Goal: Find specific page/section: Find specific page/section

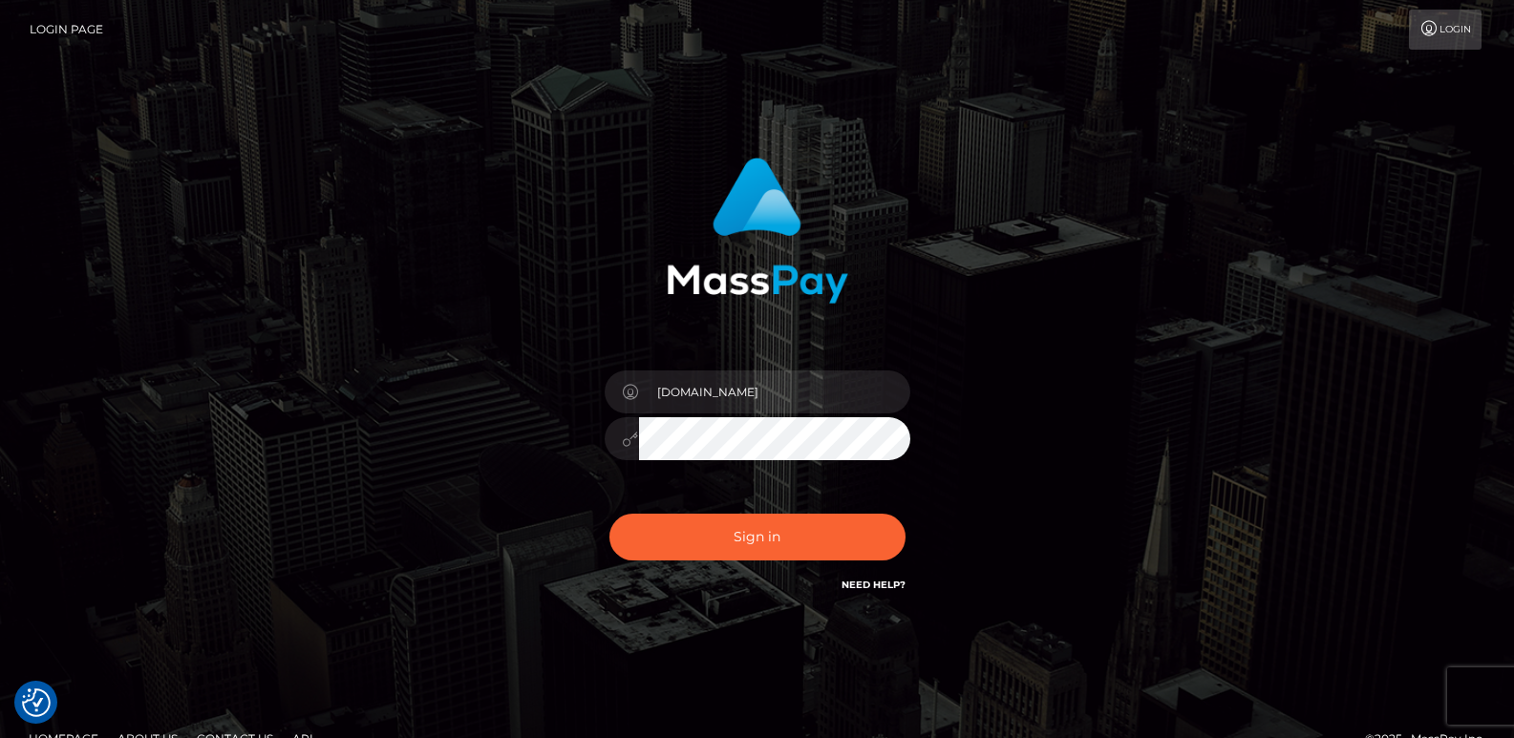
click at [760, 542] on button "Sign in" at bounding box center [757, 537] width 296 height 47
type input "[DOMAIN_NAME]"
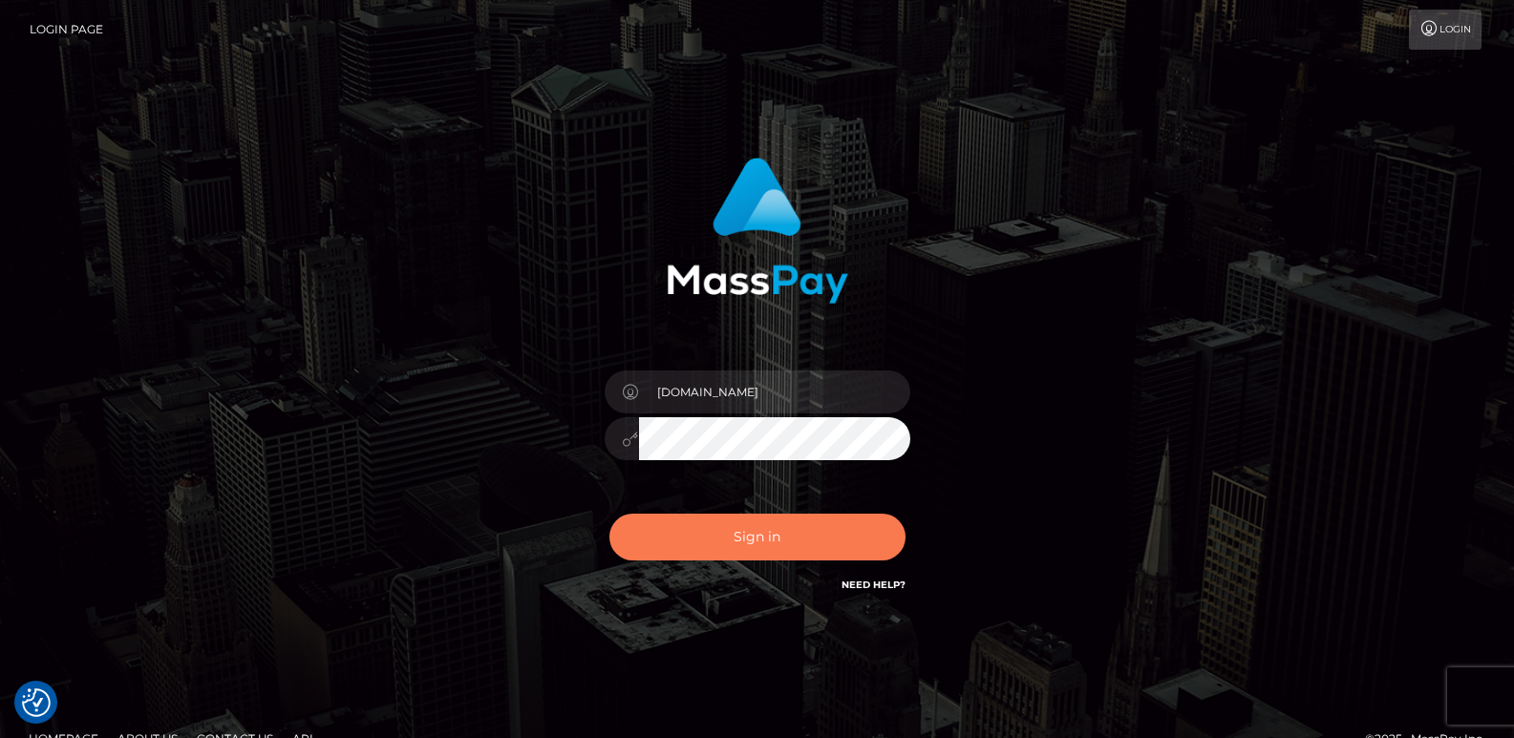
click at [760, 542] on button "Sign in" at bounding box center [757, 537] width 296 height 47
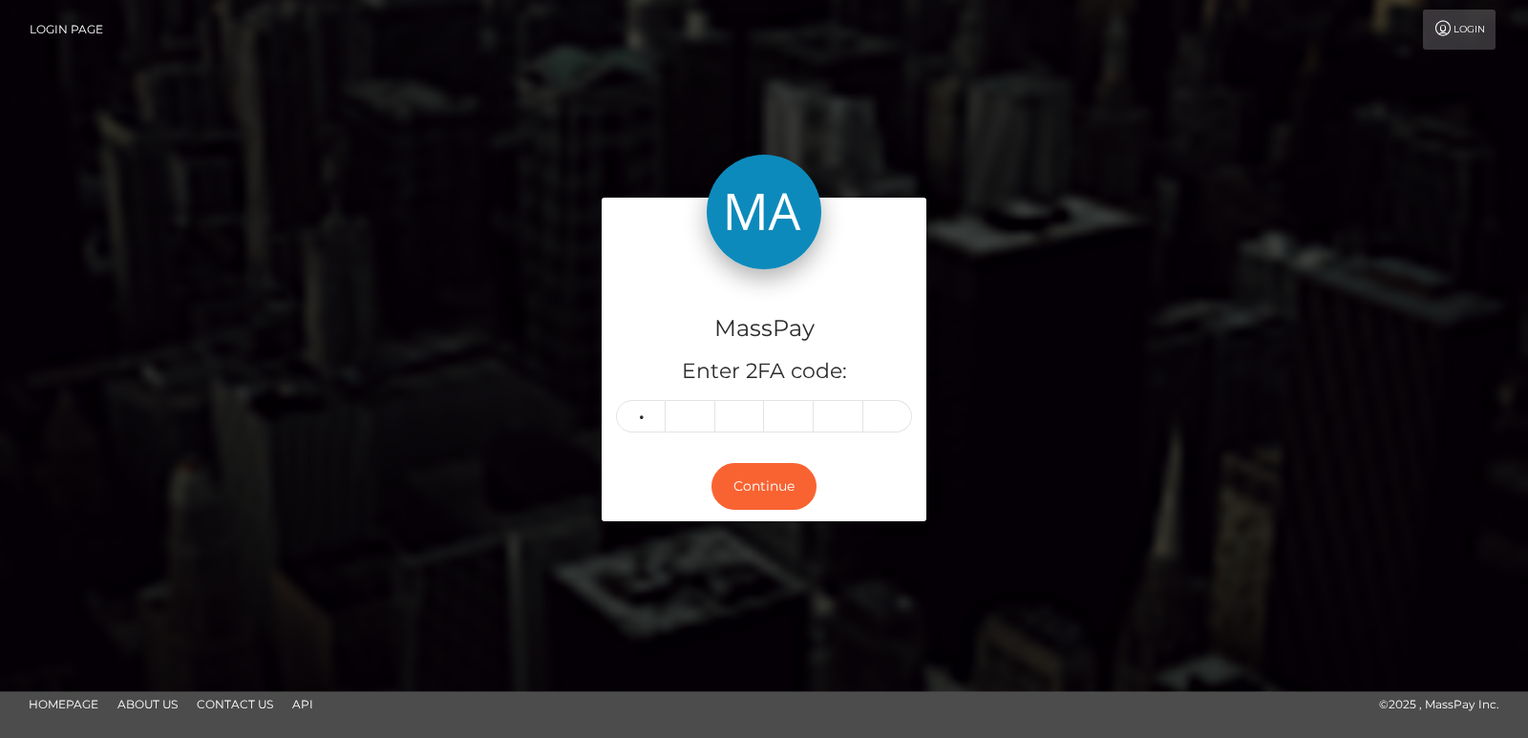
type input "8"
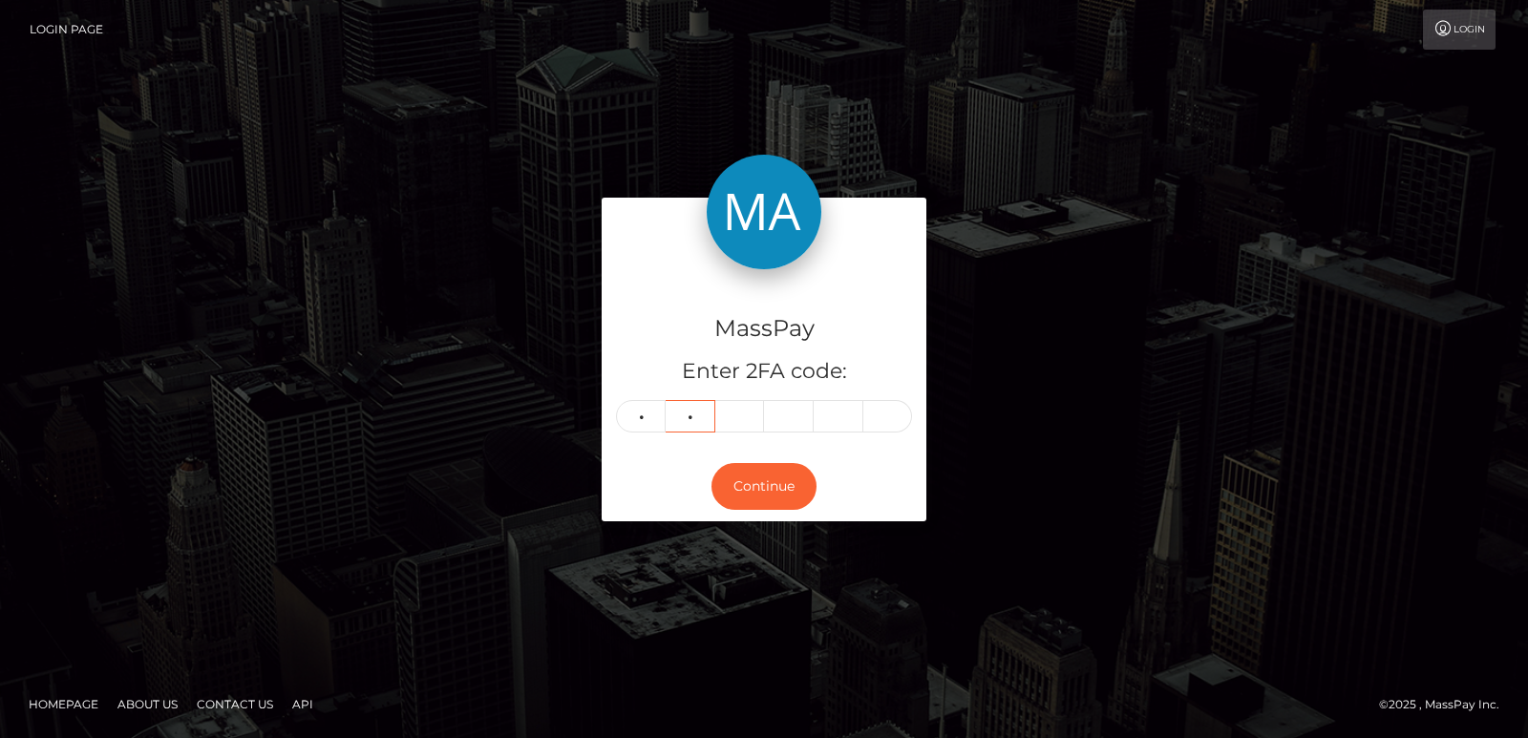
type input "2"
type input "9"
type input "0"
type input "5"
type input "8"
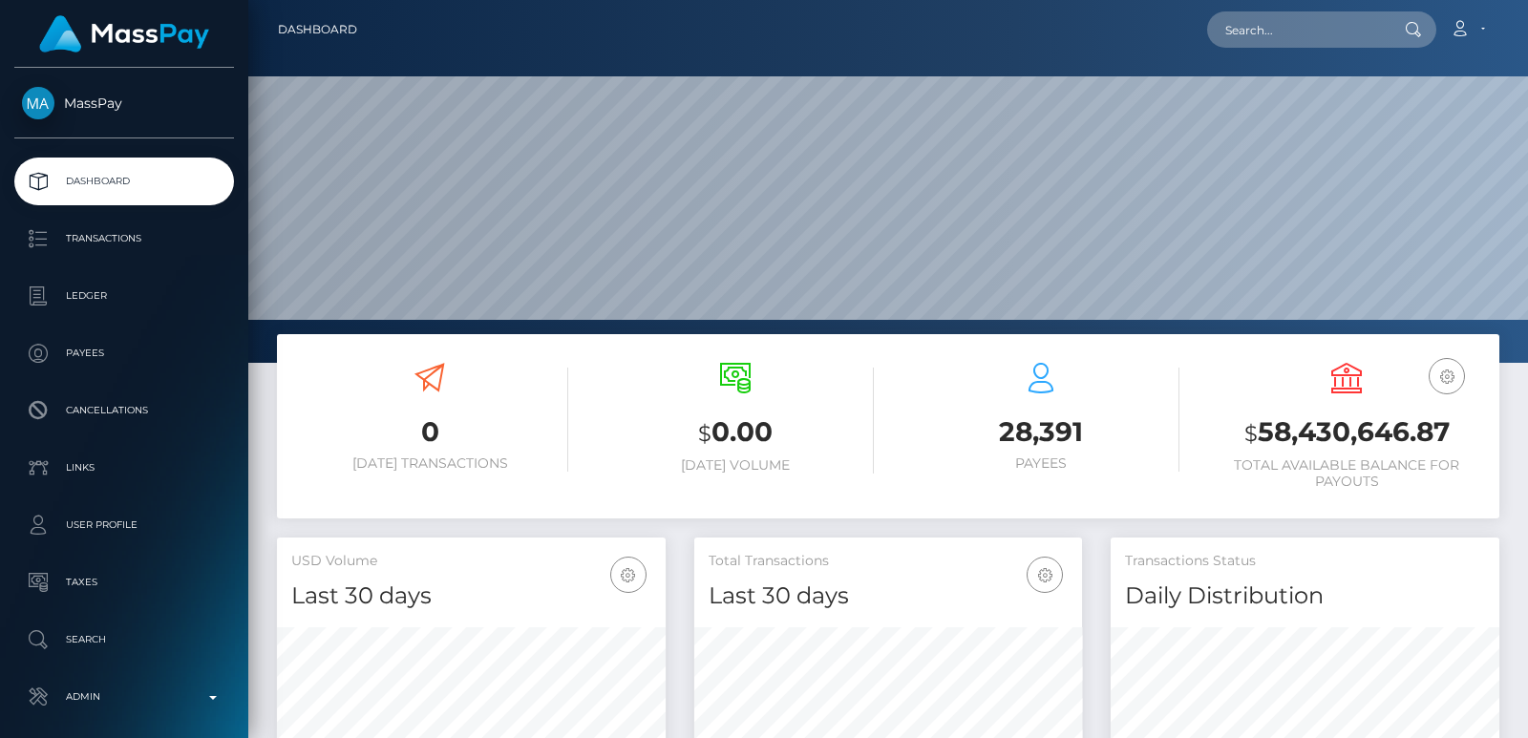
scroll to position [339, 388]
click at [1255, 33] on input "text" at bounding box center [1297, 29] width 180 height 36
paste input "sophieehoward@outlook.com"
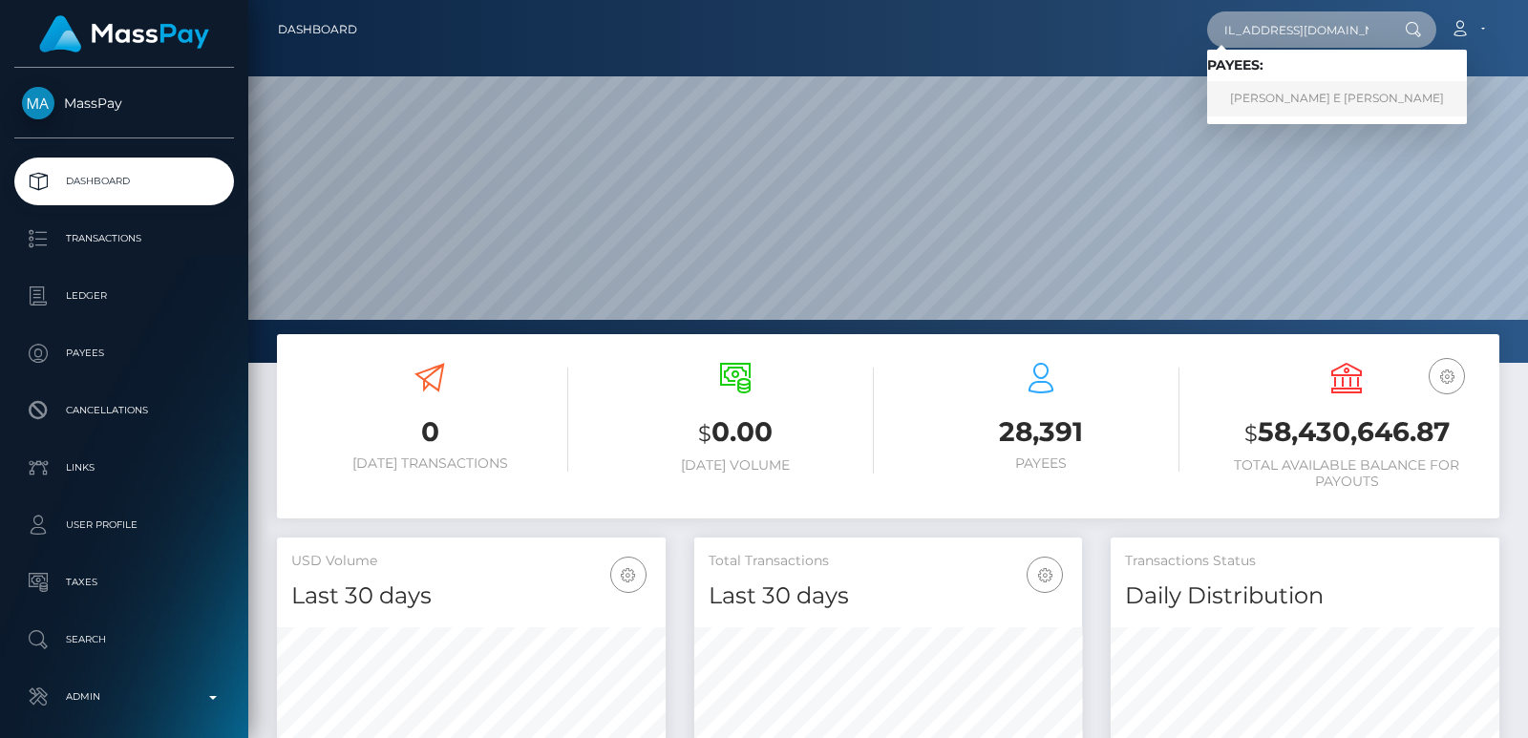
type input "sophieehoward@outlook.com"
click at [1355, 96] on link "SOPHIE E HOWARD howard" at bounding box center [1337, 98] width 260 height 35
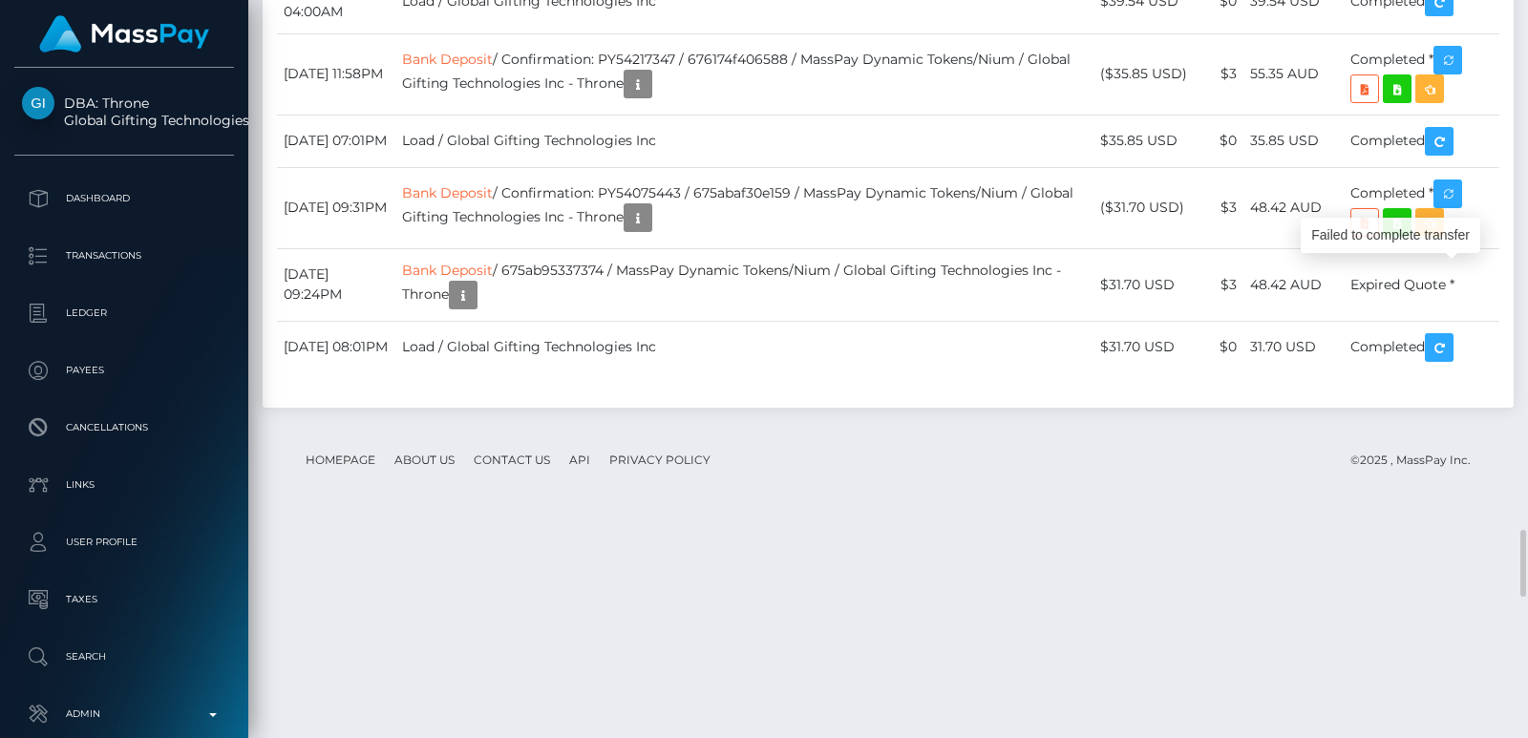
scroll to position [229, 388]
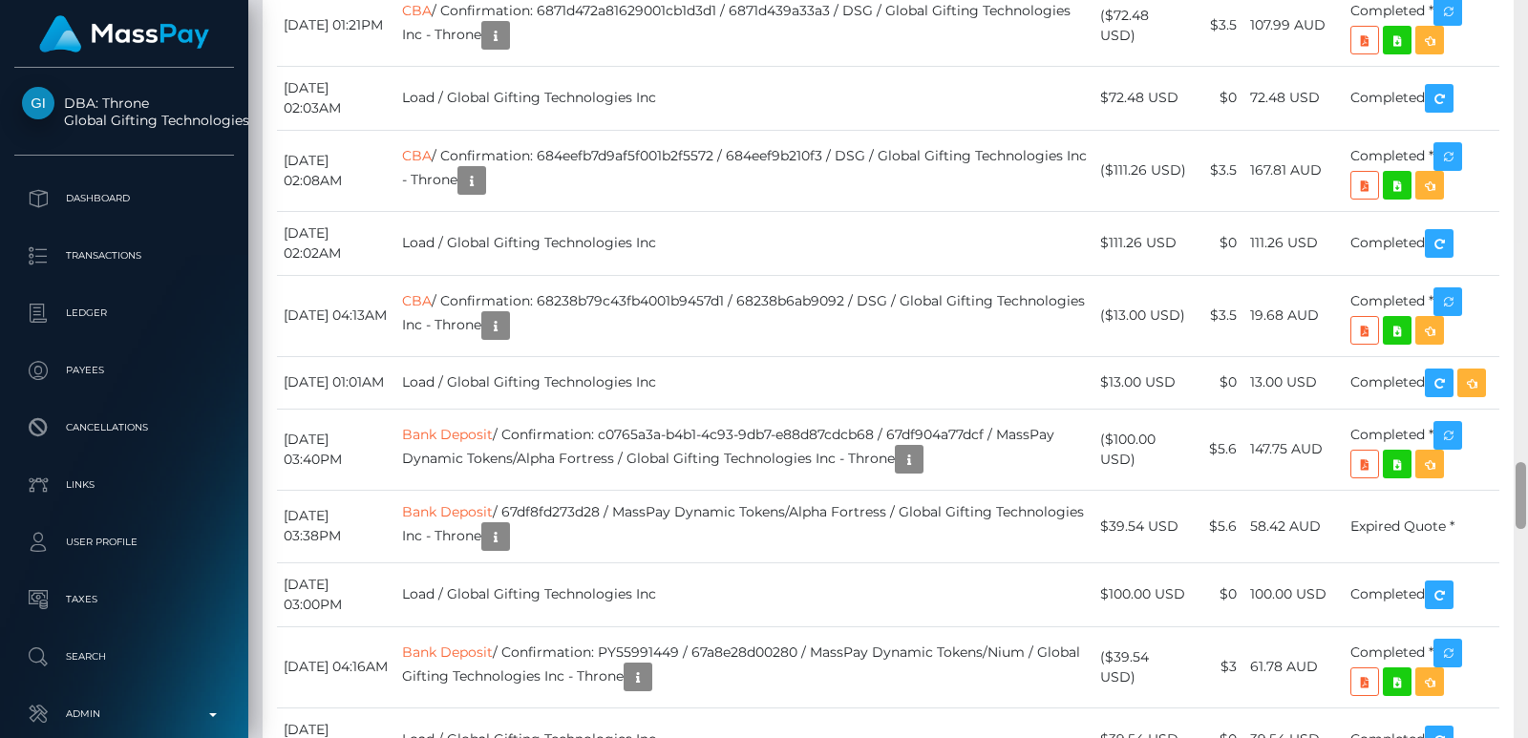
click at [1527, 76] on div at bounding box center [1521, 369] width 14 height 738
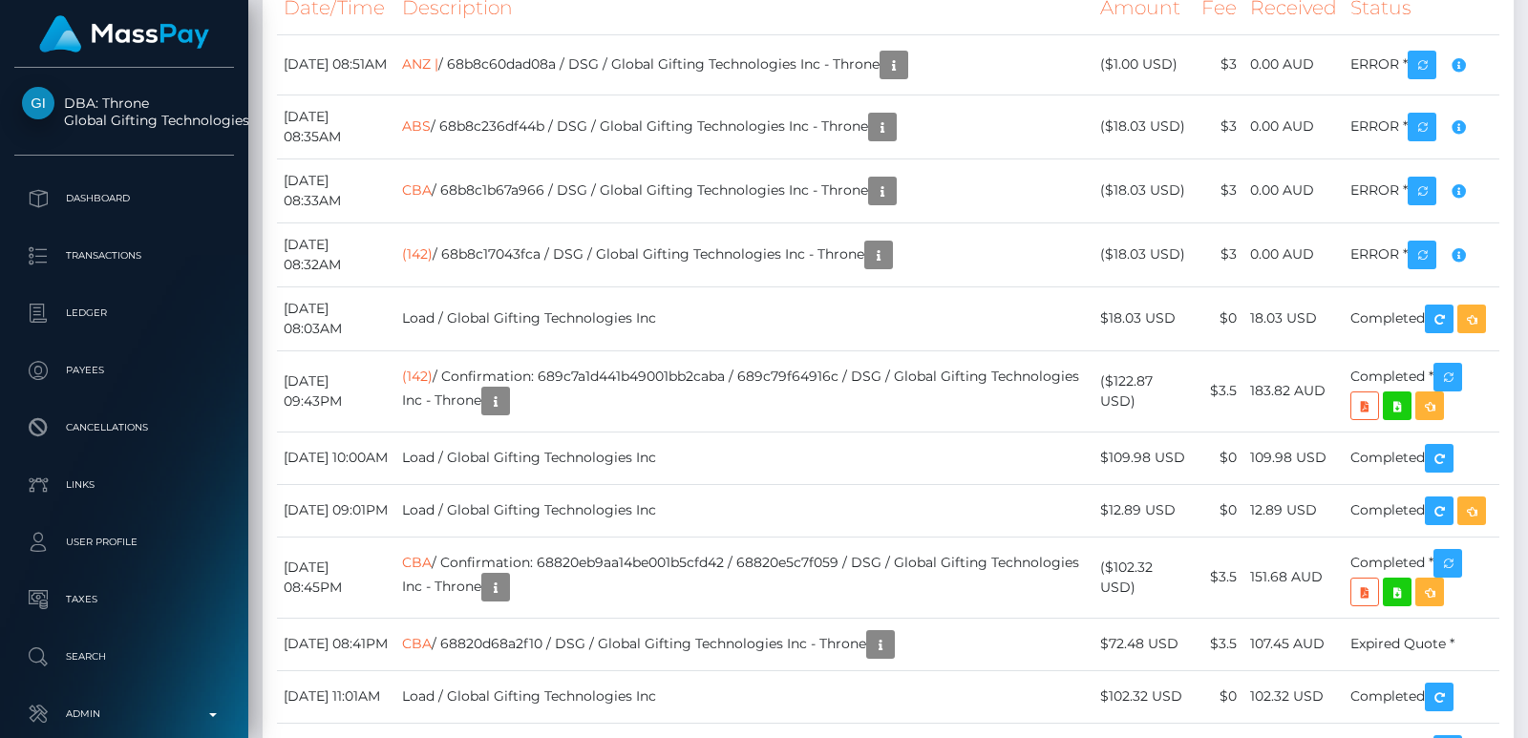
click at [1527, 76] on div at bounding box center [1521, 369] width 14 height 738
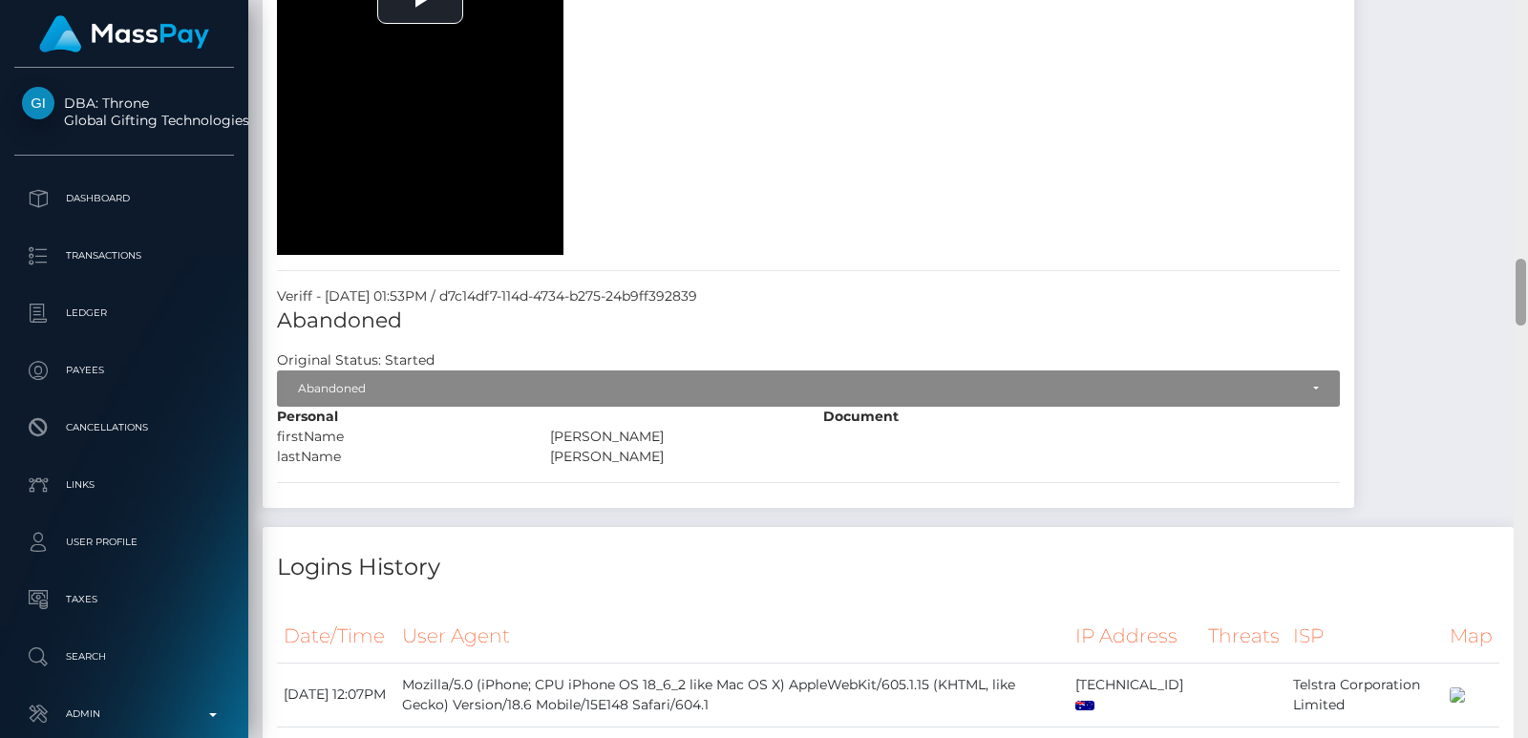
click at [1527, 76] on div at bounding box center [1521, 369] width 14 height 738
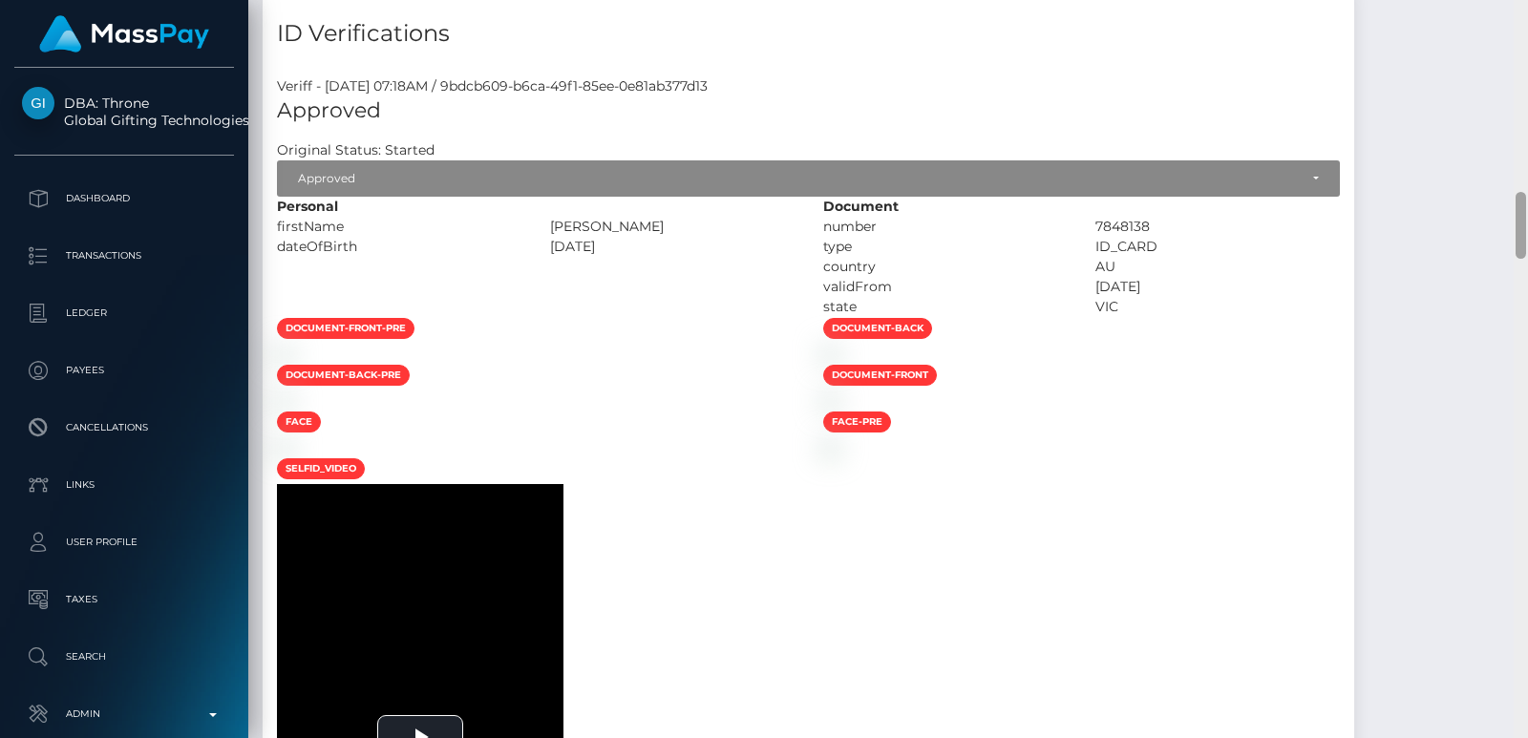
click at [1527, 76] on div at bounding box center [1521, 369] width 14 height 738
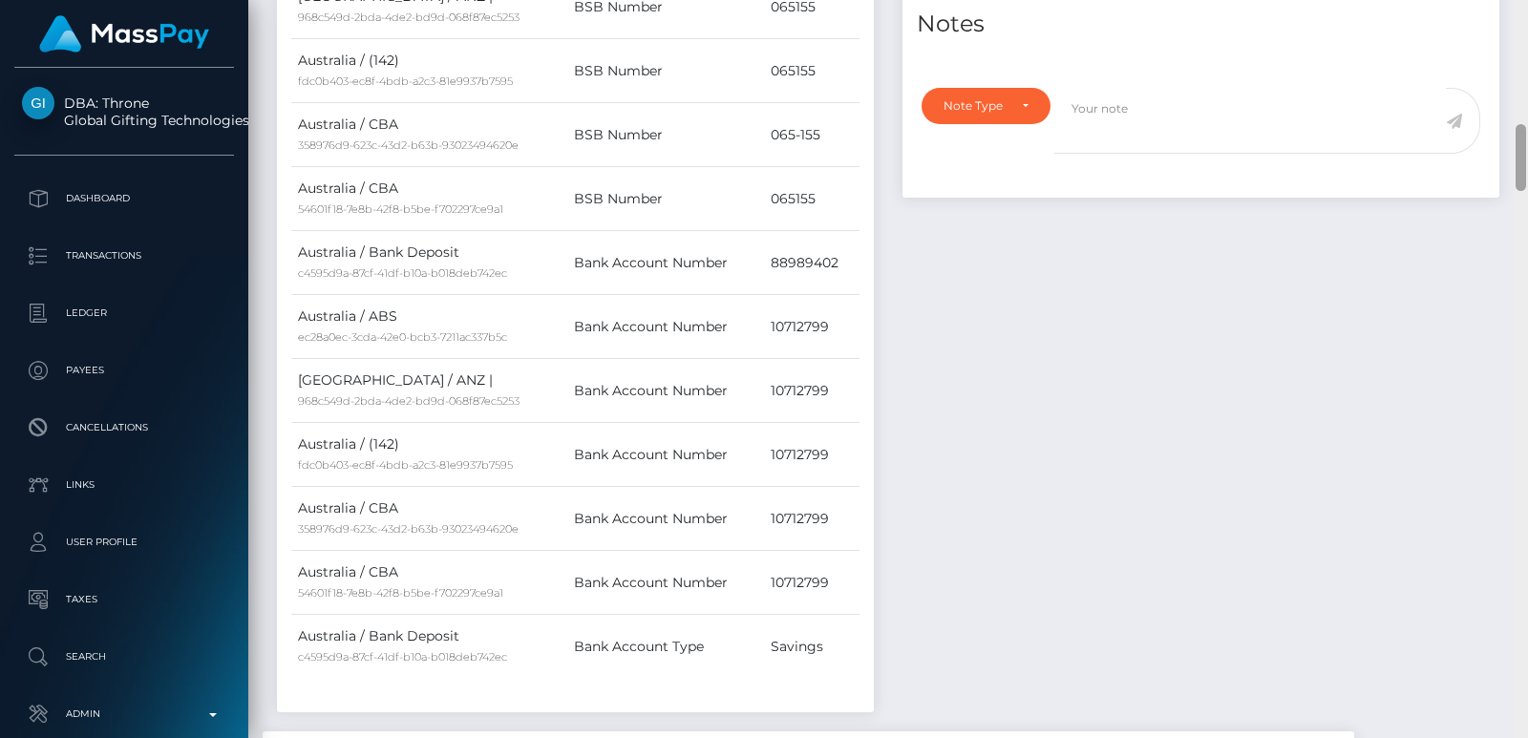
click at [1527, 76] on div at bounding box center [1521, 369] width 14 height 738
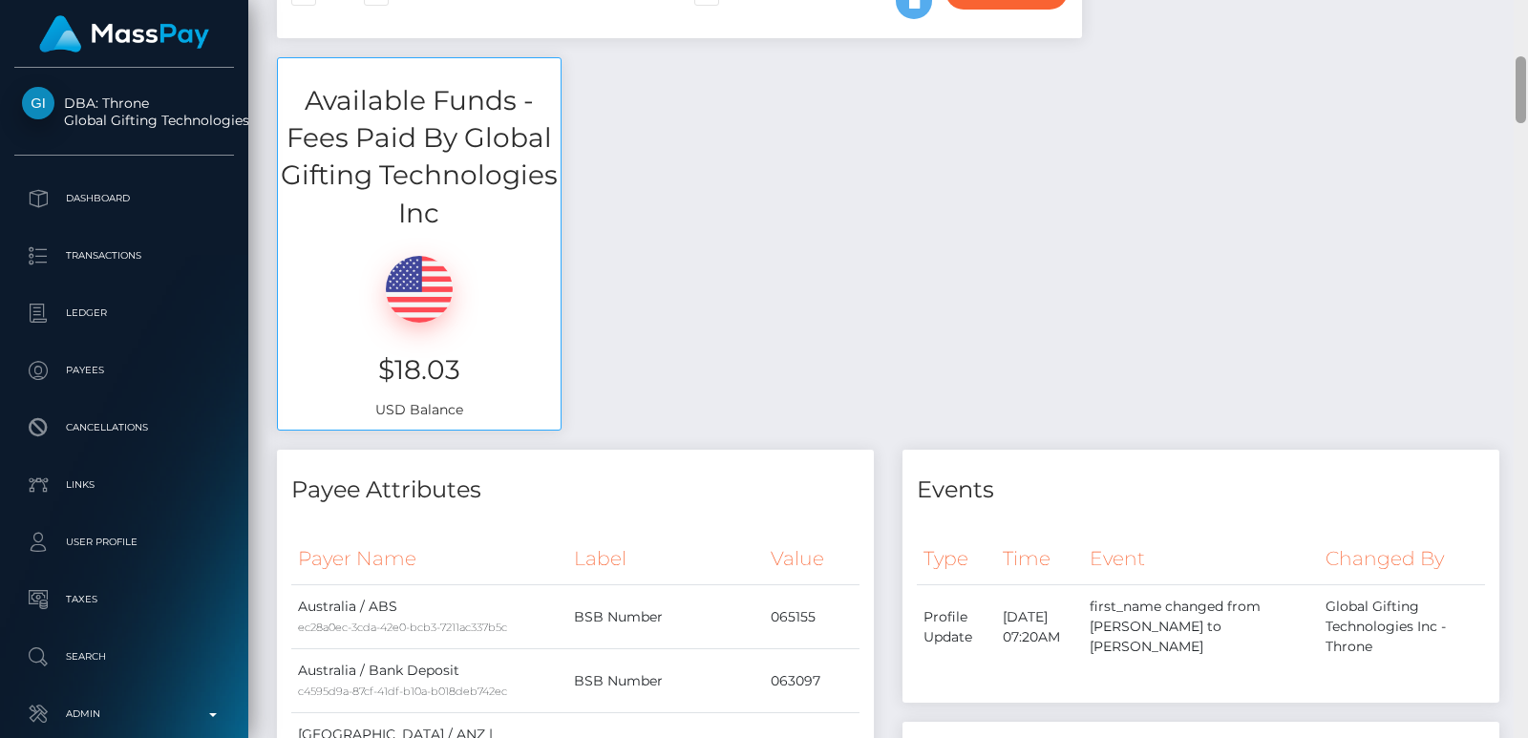
click at [1523, 55] on div at bounding box center [1521, 369] width 14 height 738
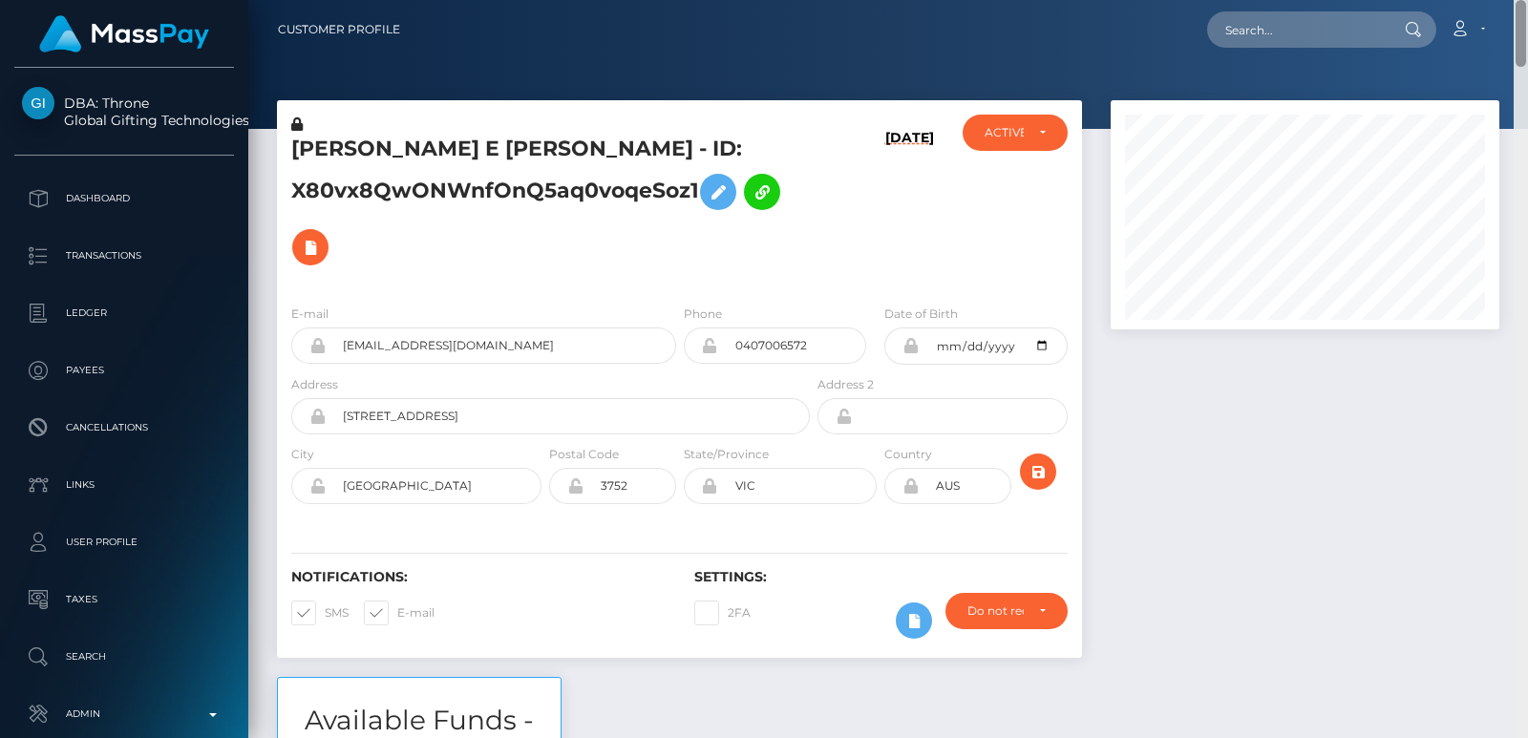
click at [1522, 27] on div "Customer Profile Loading... Loading..." at bounding box center [888, 369] width 1280 height 738
click at [1276, 46] on input "text" at bounding box center [1297, 29] width 180 height 36
paste input "kdango0528@gmail.com"
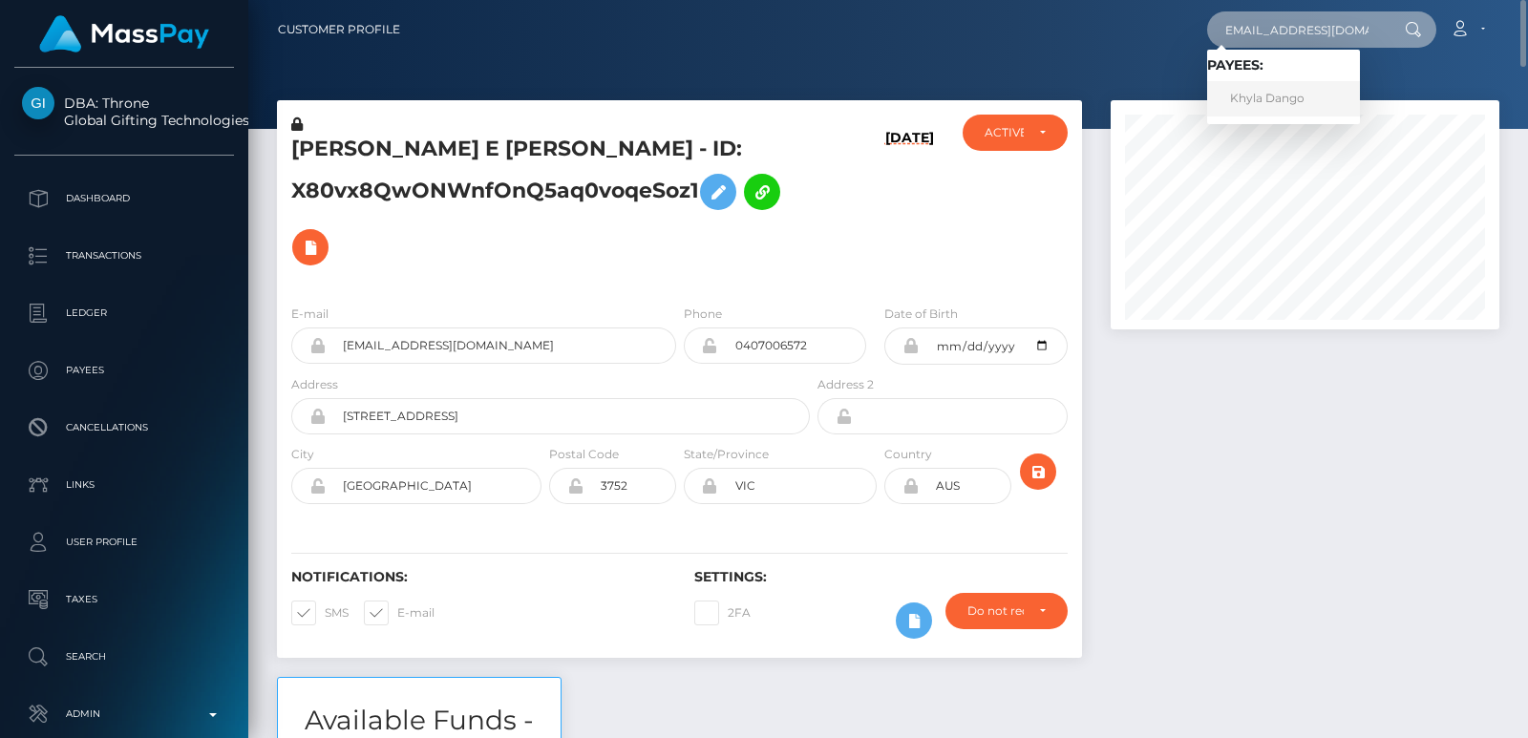
type input "kdango0528@gmail.com"
click at [1317, 103] on link "Khyla Dango" at bounding box center [1283, 98] width 153 height 35
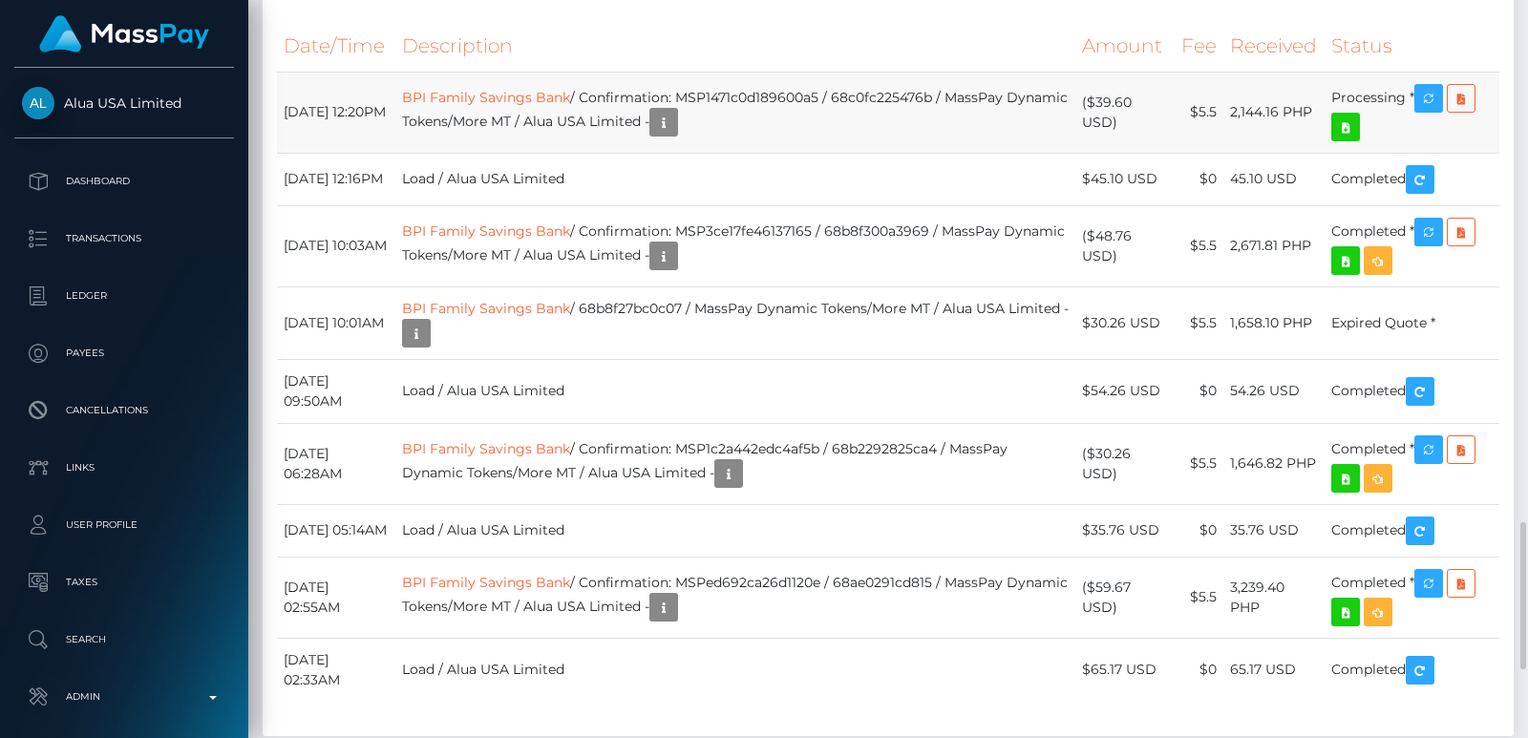
scroll to position [229, 388]
click at [1427, 153] on td "Processing *" at bounding box center [1412, 112] width 175 height 81
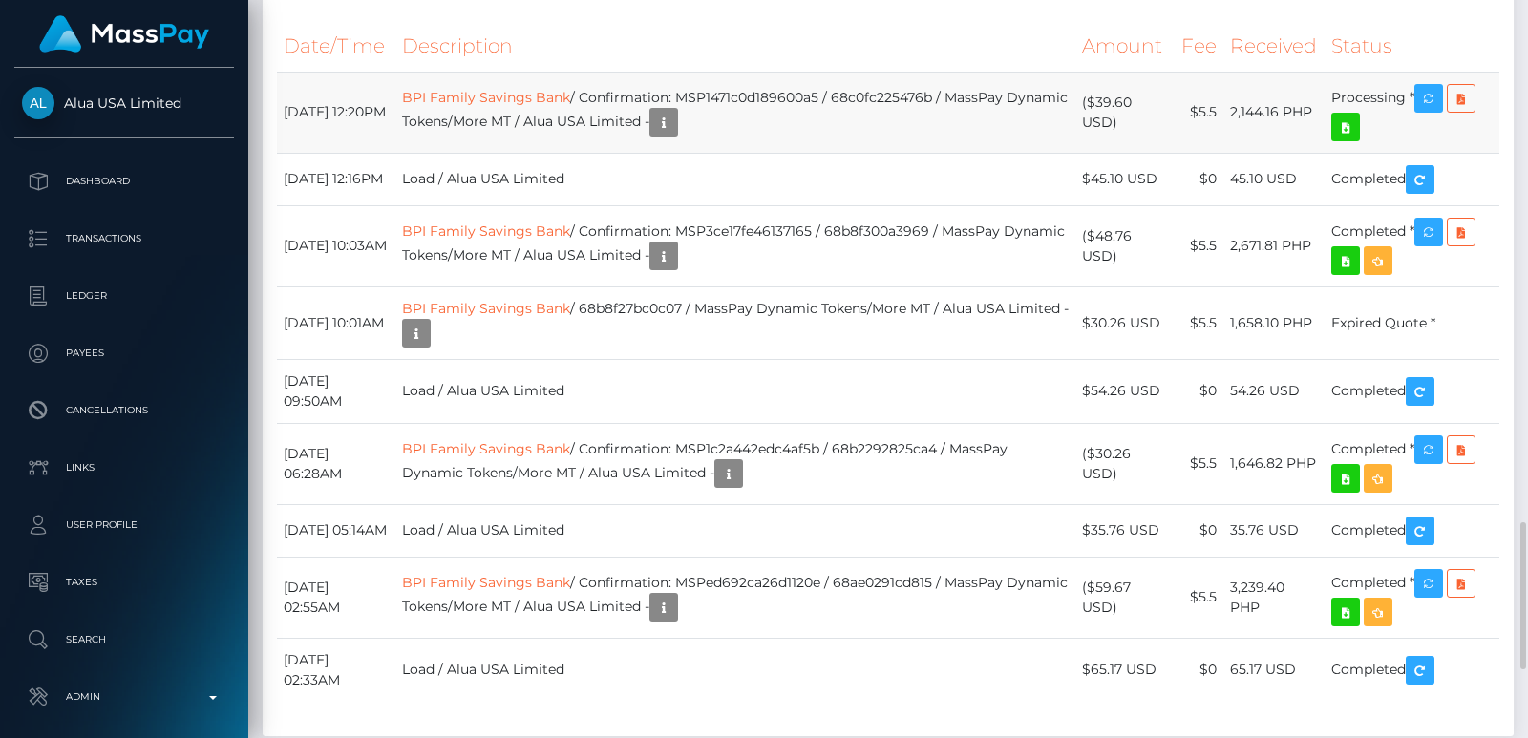
click at [1427, 153] on td "Processing *" at bounding box center [1412, 112] width 175 height 81
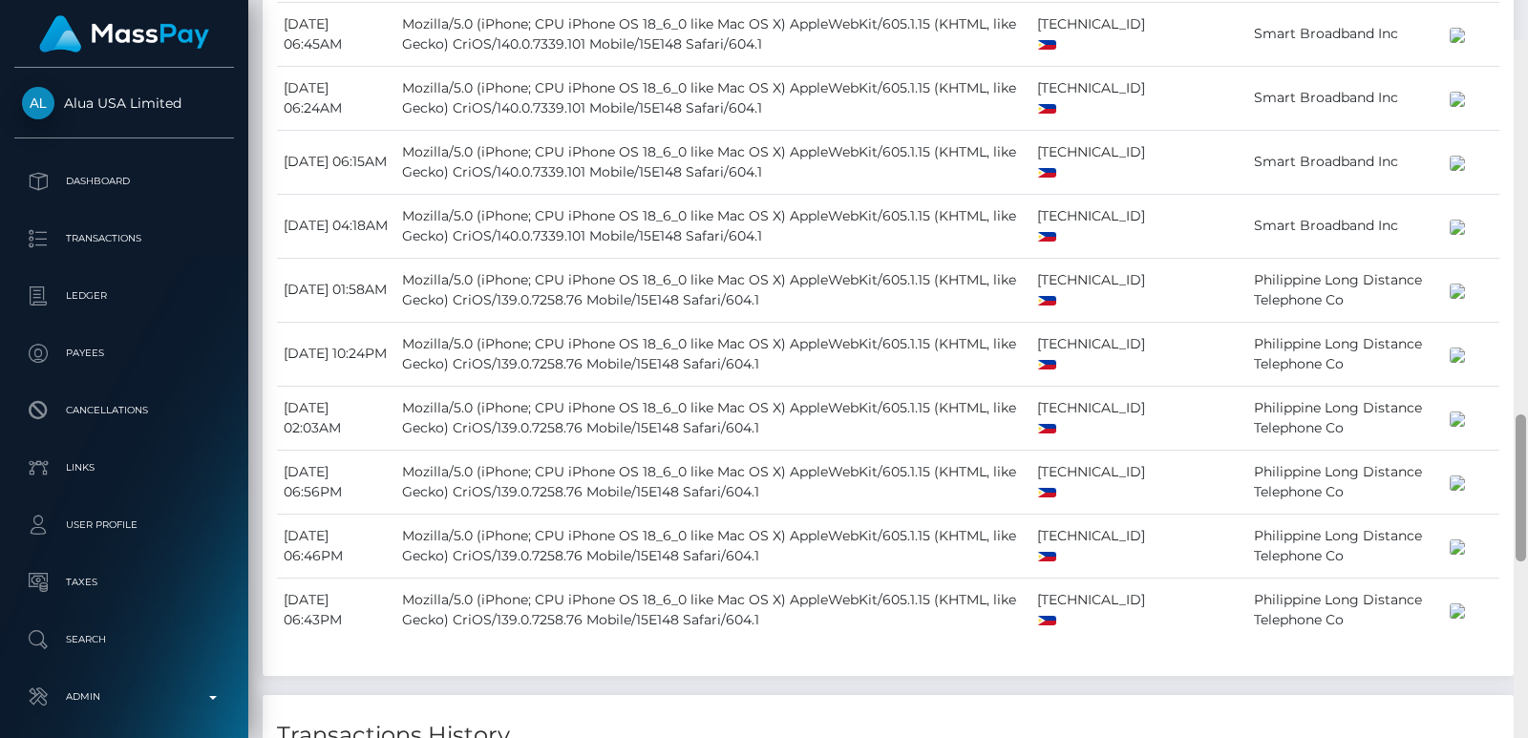
click at [1526, 138] on div at bounding box center [1521, 409] width 14 height 738
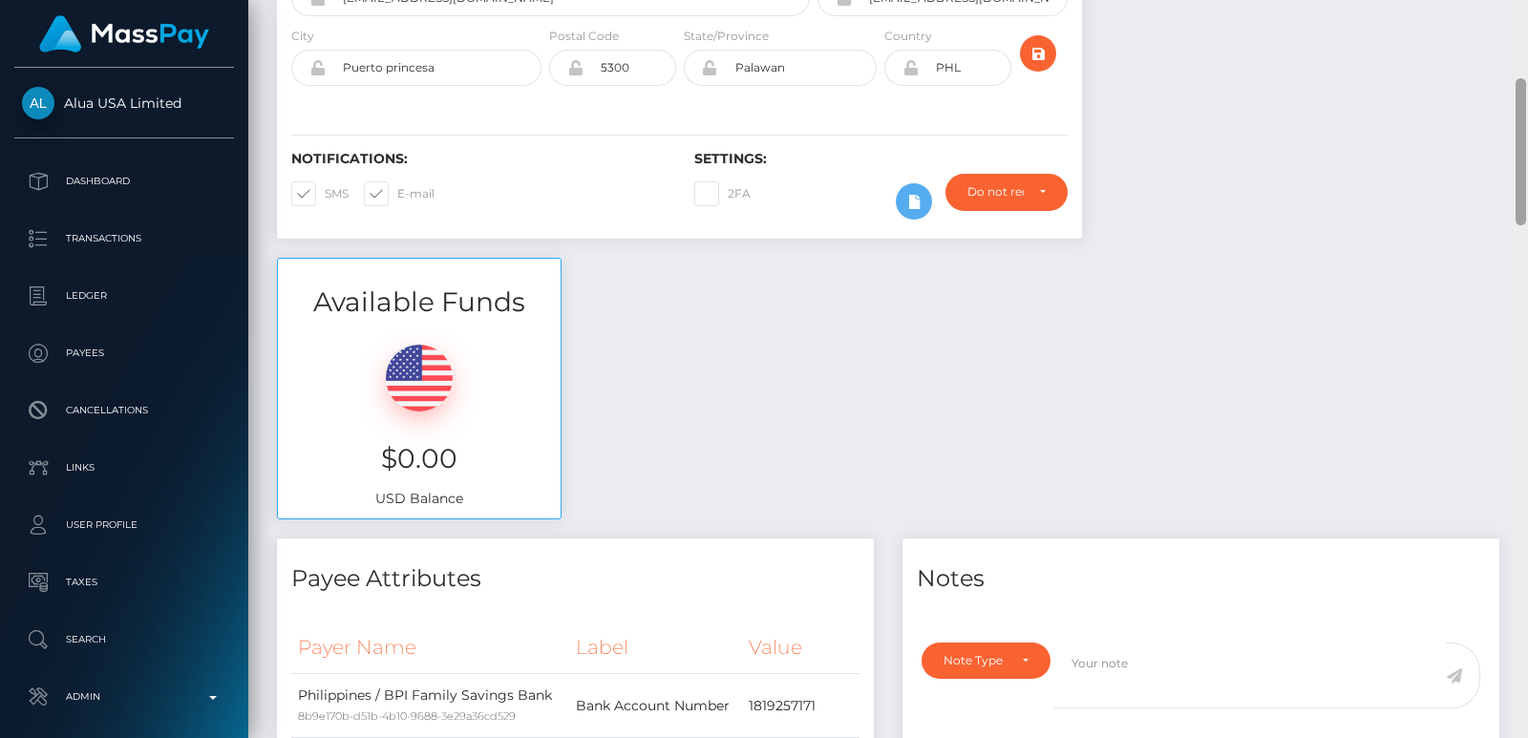
click at [1526, 138] on div at bounding box center [1521, 369] width 14 height 738
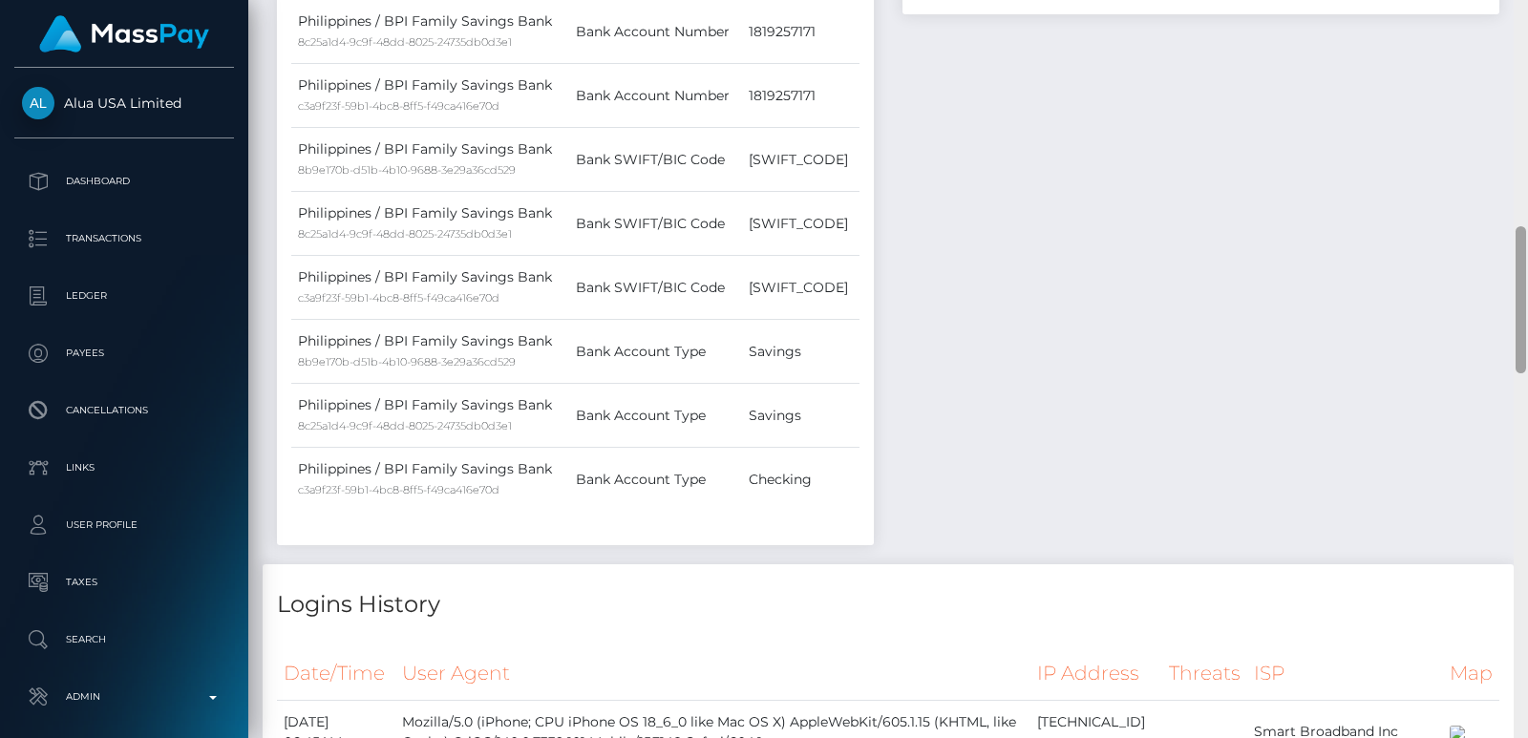
scroll to position [393, 0]
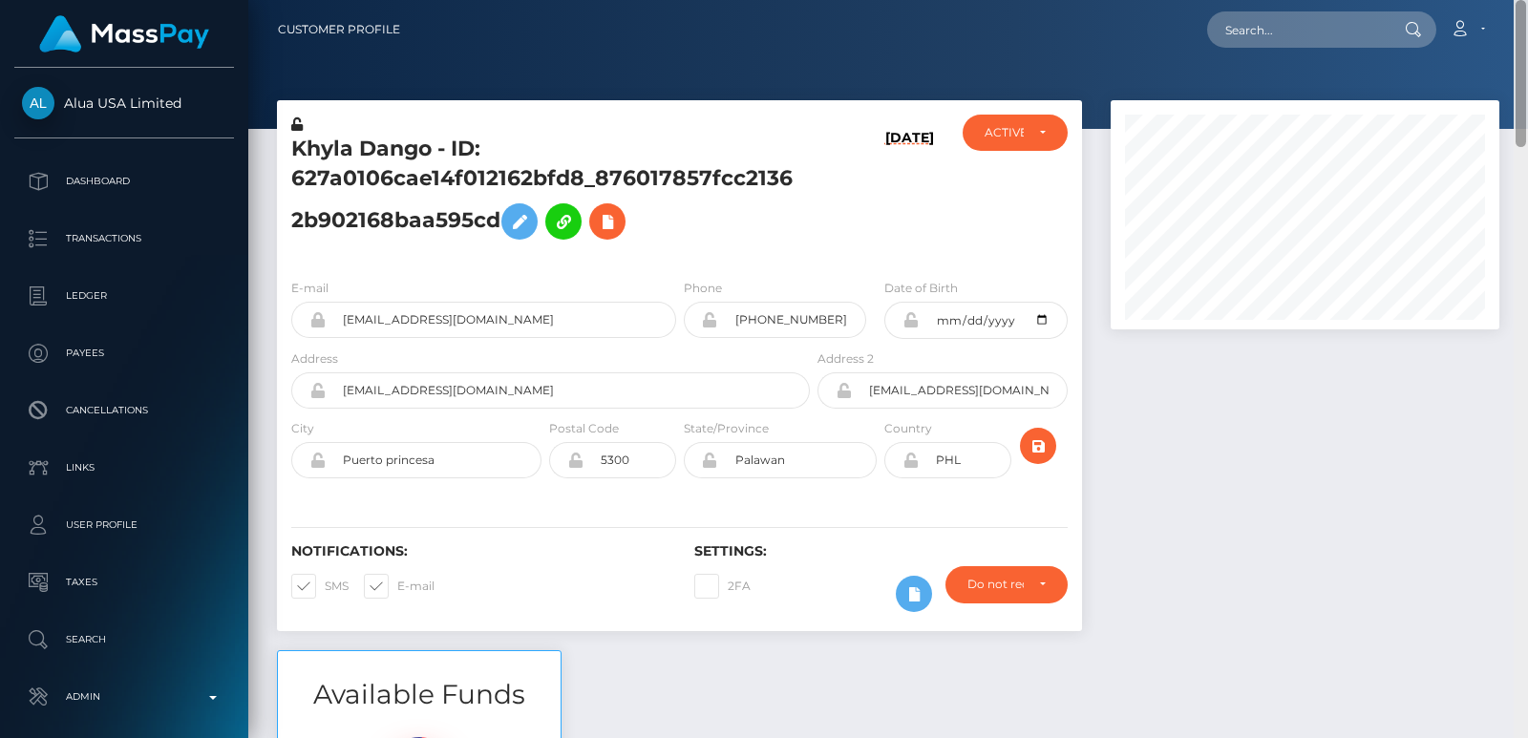
click at [1522, 68] on div at bounding box center [1521, 369] width 14 height 738
click at [1295, 42] on input "text" at bounding box center [1297, 29] width 180 height 36
paste input "kdango0528@gmail.com"
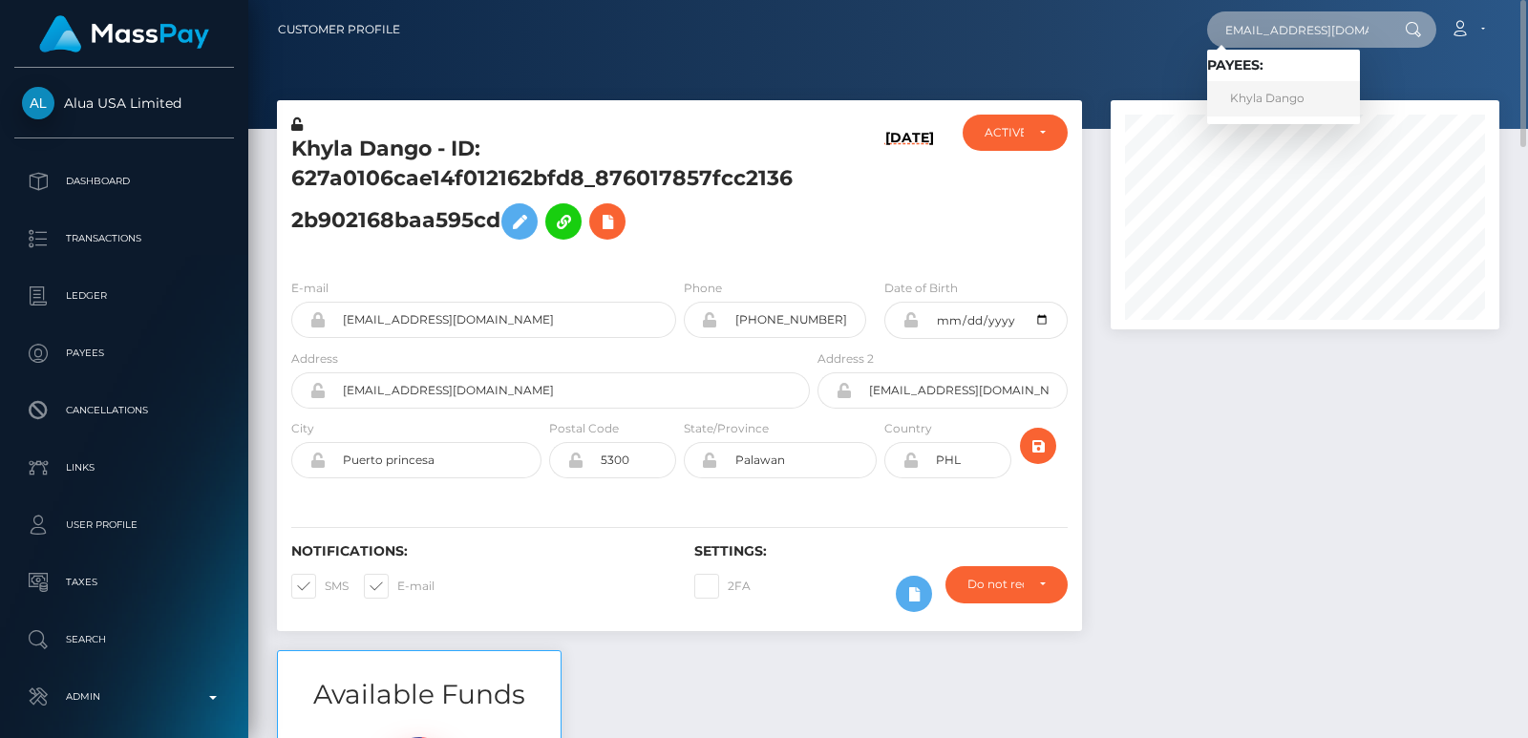
type input "kdango0528@gmail.com"
click at [1265, 91] on link "Khyla Dango" at bounding box center [1283, 98] width 153 height 35
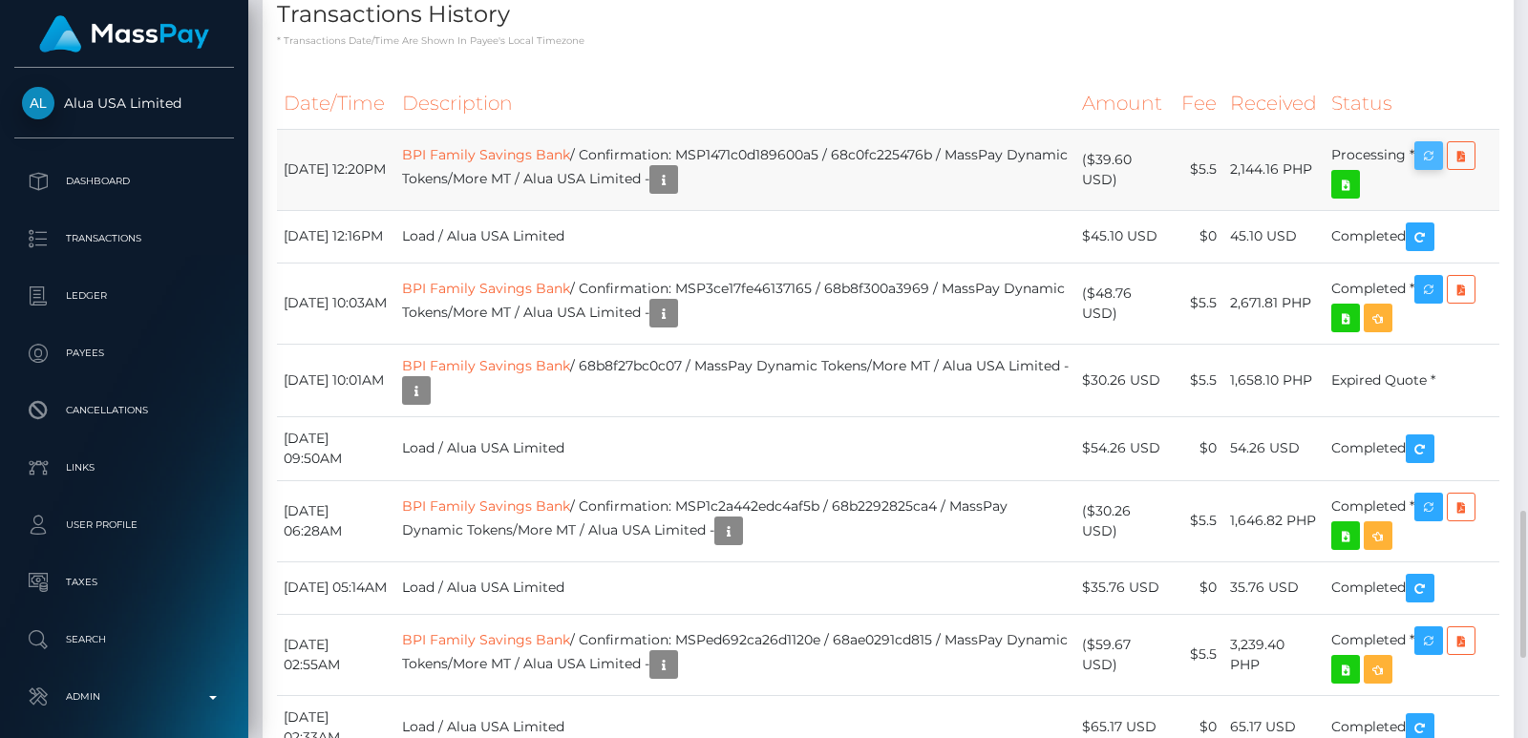
scroll to position [229, 388]
click at [1439, 168] on icon "button" at bounding box center [1428, 156] width 23 height 24
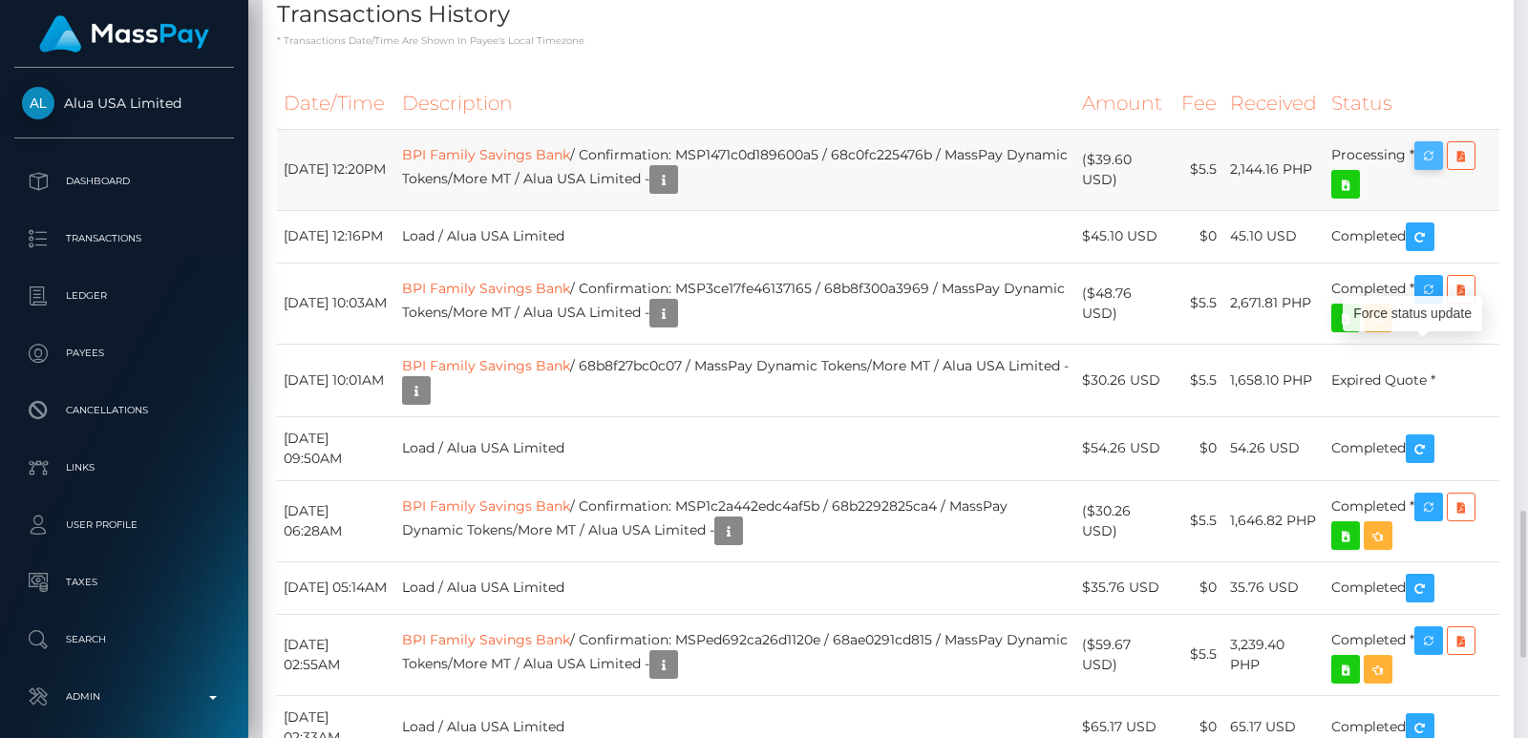
click at [1439, 168] on icon "button" at bounding box center [1428, 156] width 23 height 24
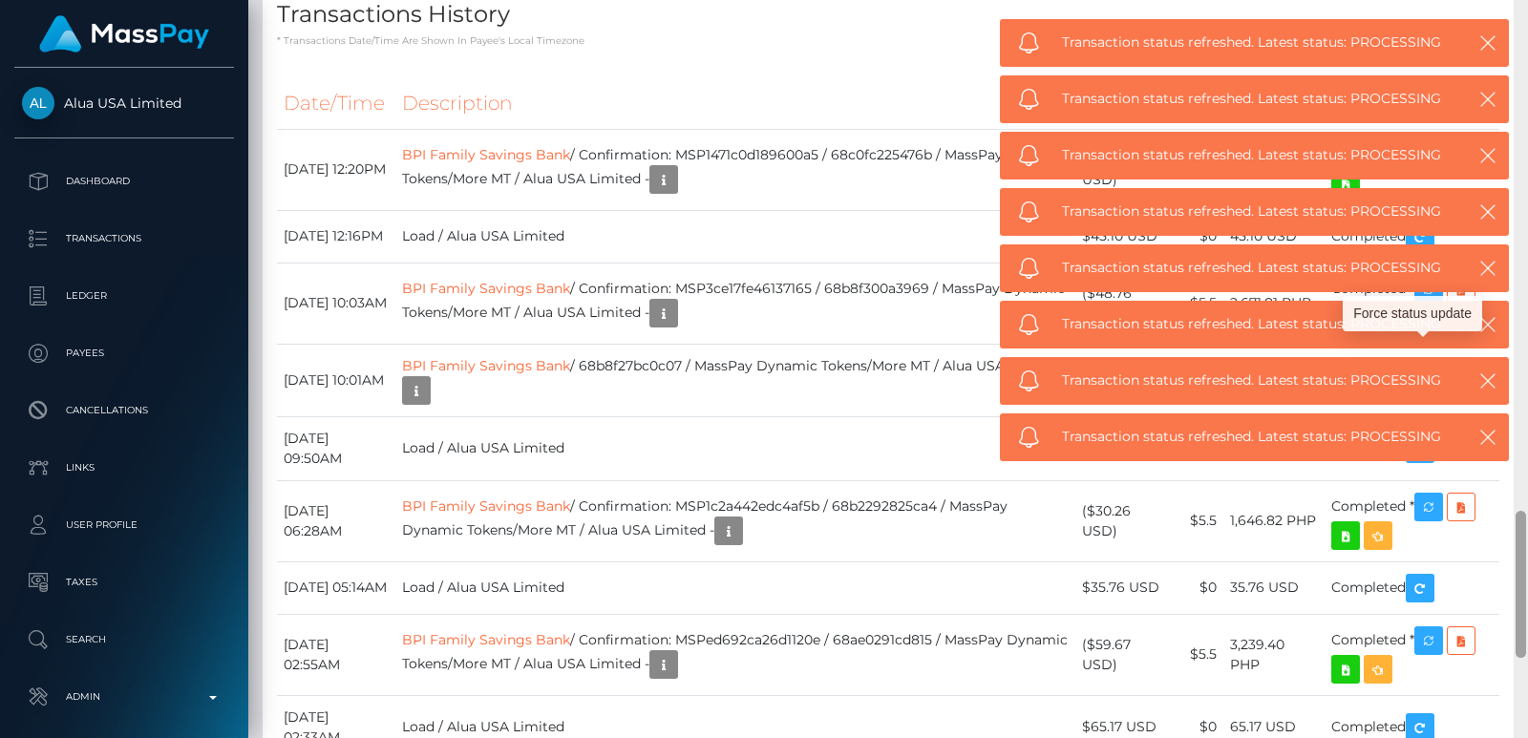
click at [1439, 168] on icon "button" at bounding box center [1428, 156] width 23 height 24
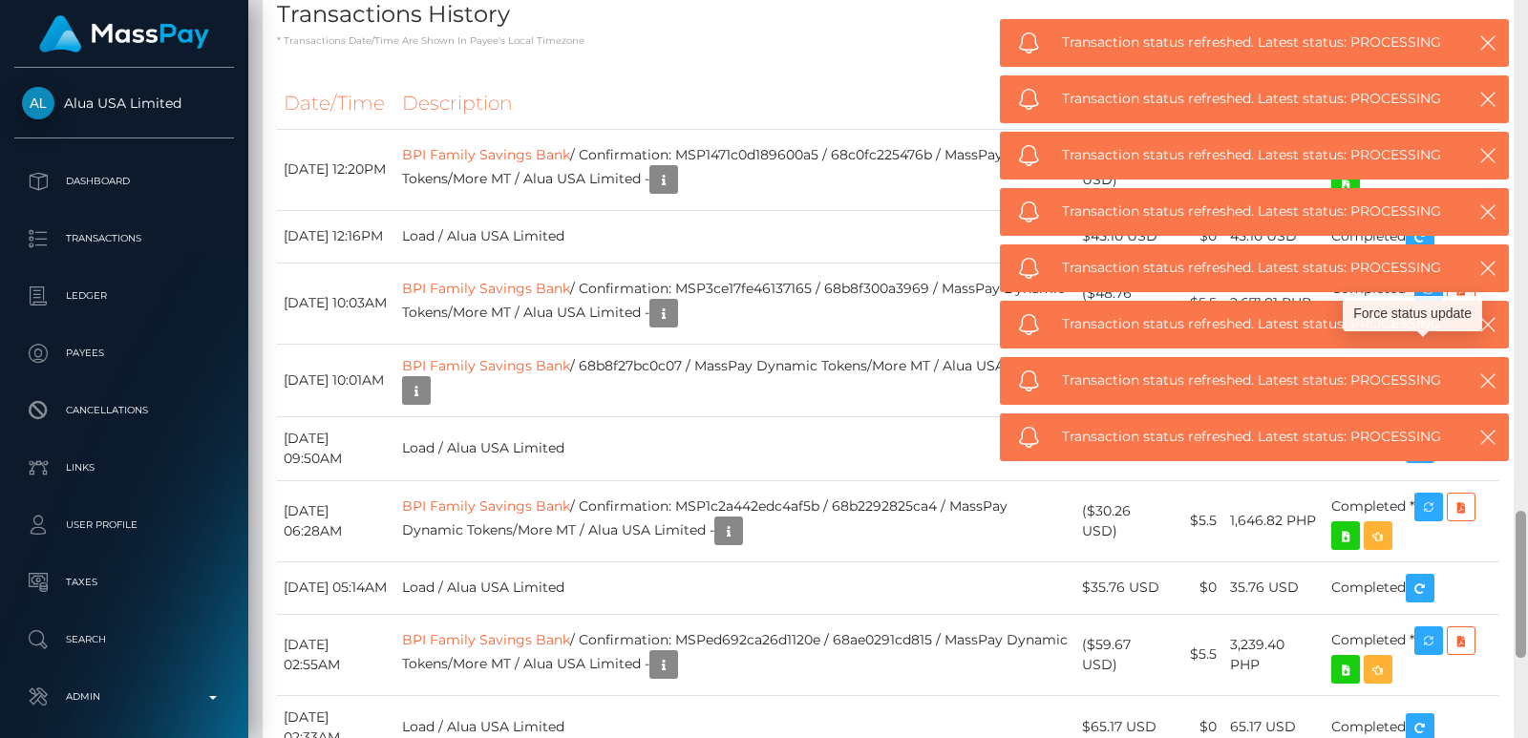
click at [1439, 168] on icon "button" at bounding box center [1428, 156] width 23 height 24
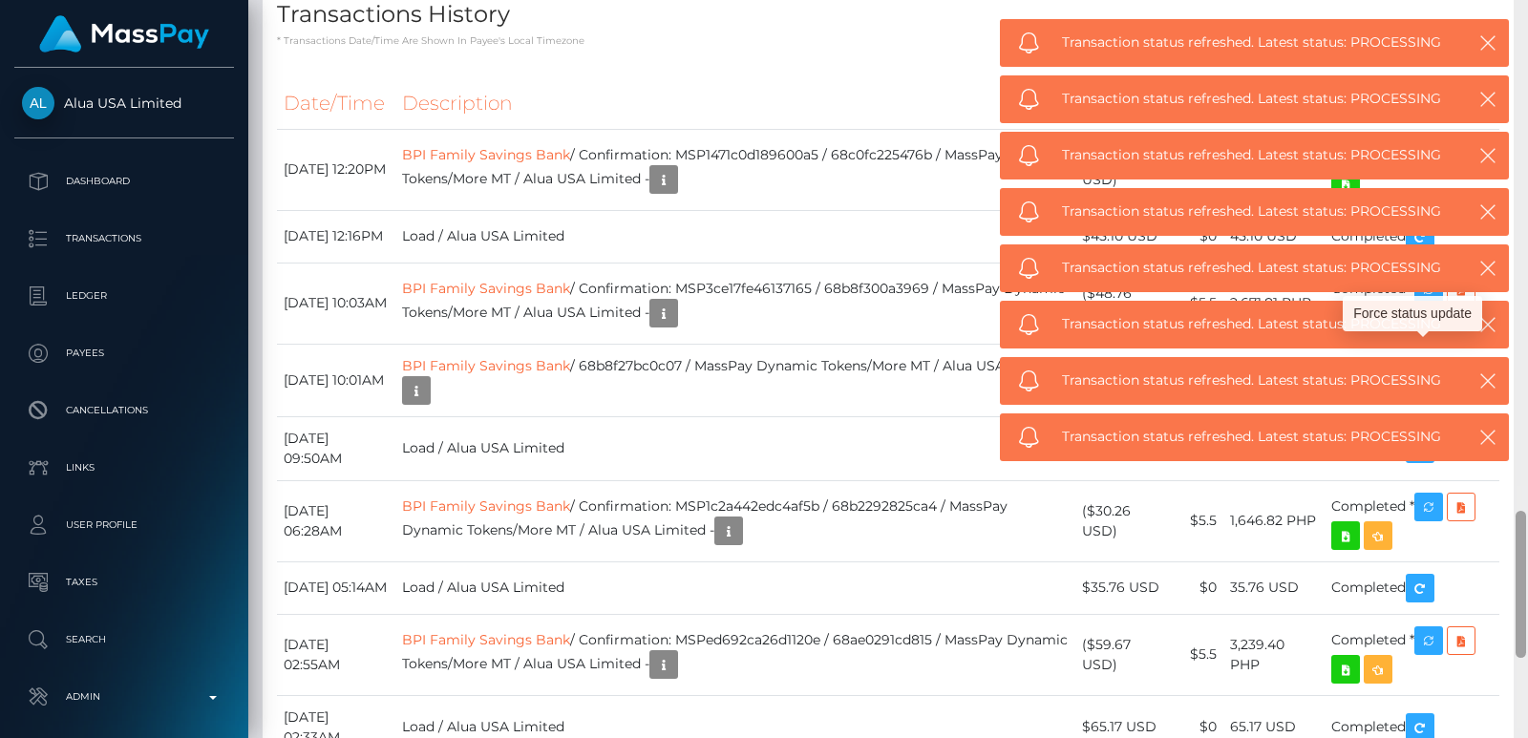
click at [1439, 168] on icon "button" at bounding box center [1428, 156] width 23 height 24
click at [1495, 210] on td "Processing *" at bounding box center [1412, 169] width 175 height 81
click at [1488, 263] on td "Completed" at bounding box center [1412, 236] width 175 height 53
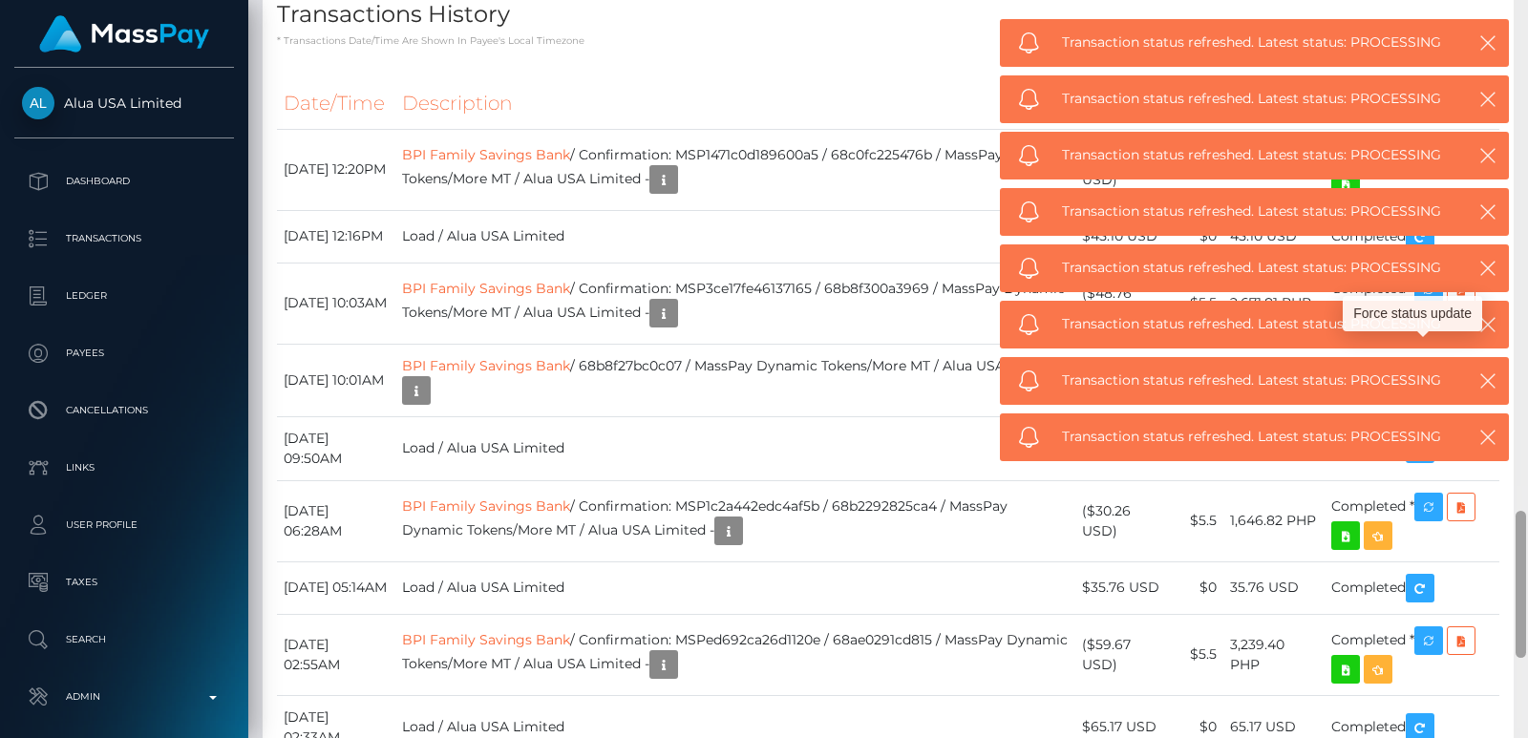
click at [1488, 263] on td "Completed" at bounding box center [1412, 236] width 175 height 53
click at [1486, 90] on icon "button" at bounding box center [1488, 99] width 19 height 19
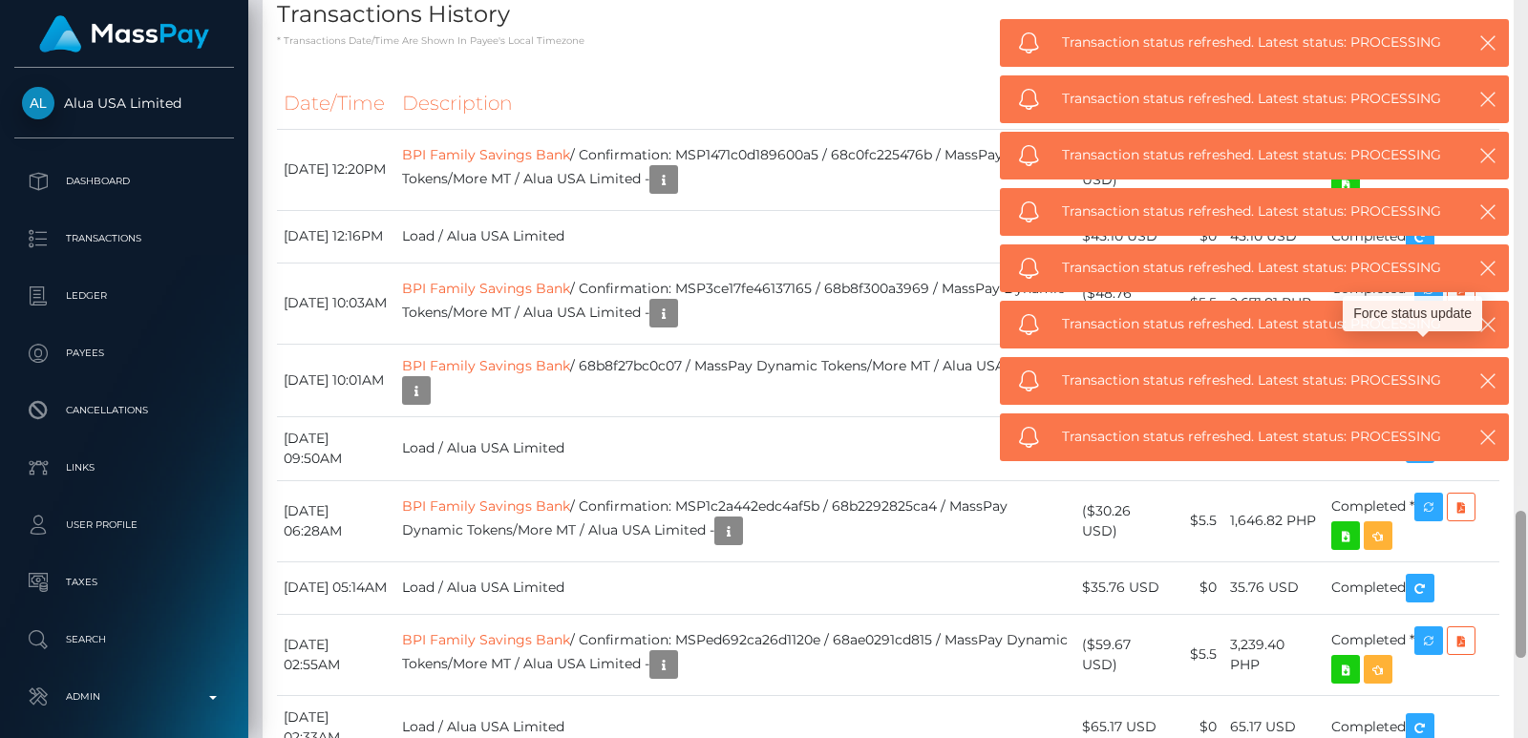
click at [1485, 263] on td "Completed" at bounding box center [1412, 236] width 175 height 53
click at [1489, 263] on td "Completed" at bounding box center [1412, 236] width 175 height 53
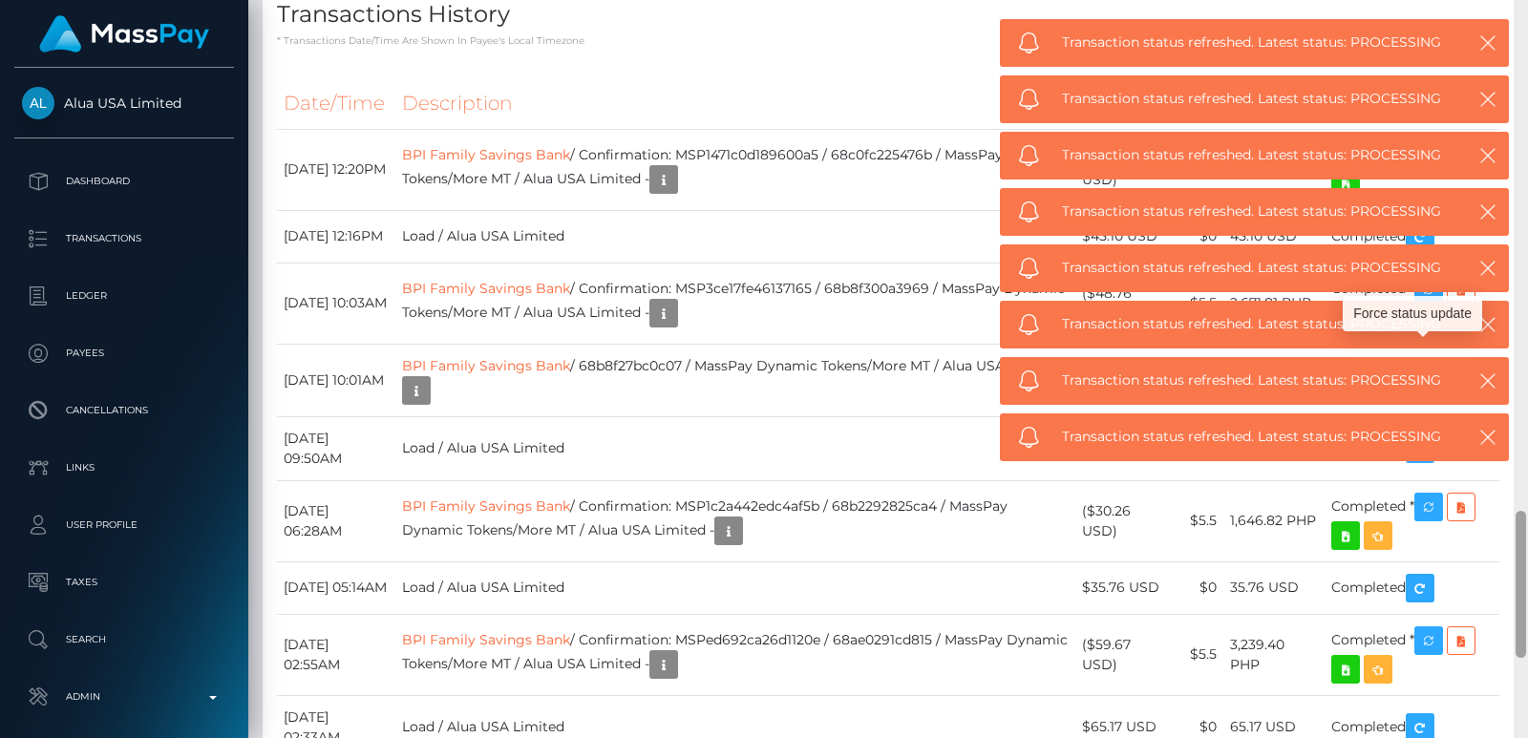
click at [1489, 263] on td "Completed" at bounding box center [1412, 236] width 175 height 53
click at [1523, 26] on div at bounding box center [1521, 369] width 14 height 738
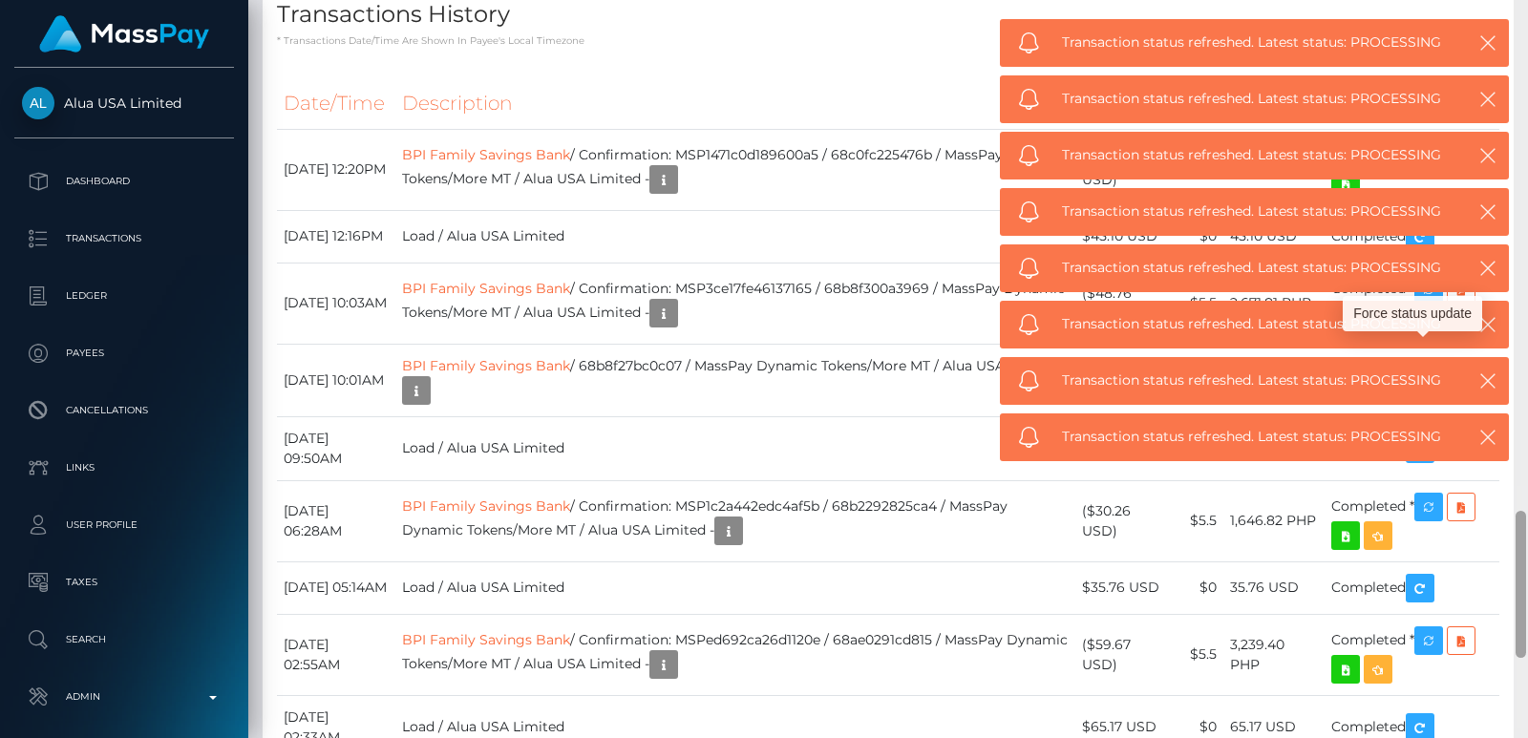
click at [1523, 26] on div at bounding box center [1521, 369] width 14 height 738
click at [1523, 511] on div at bounding box center [1521, 584] width 11 height 147
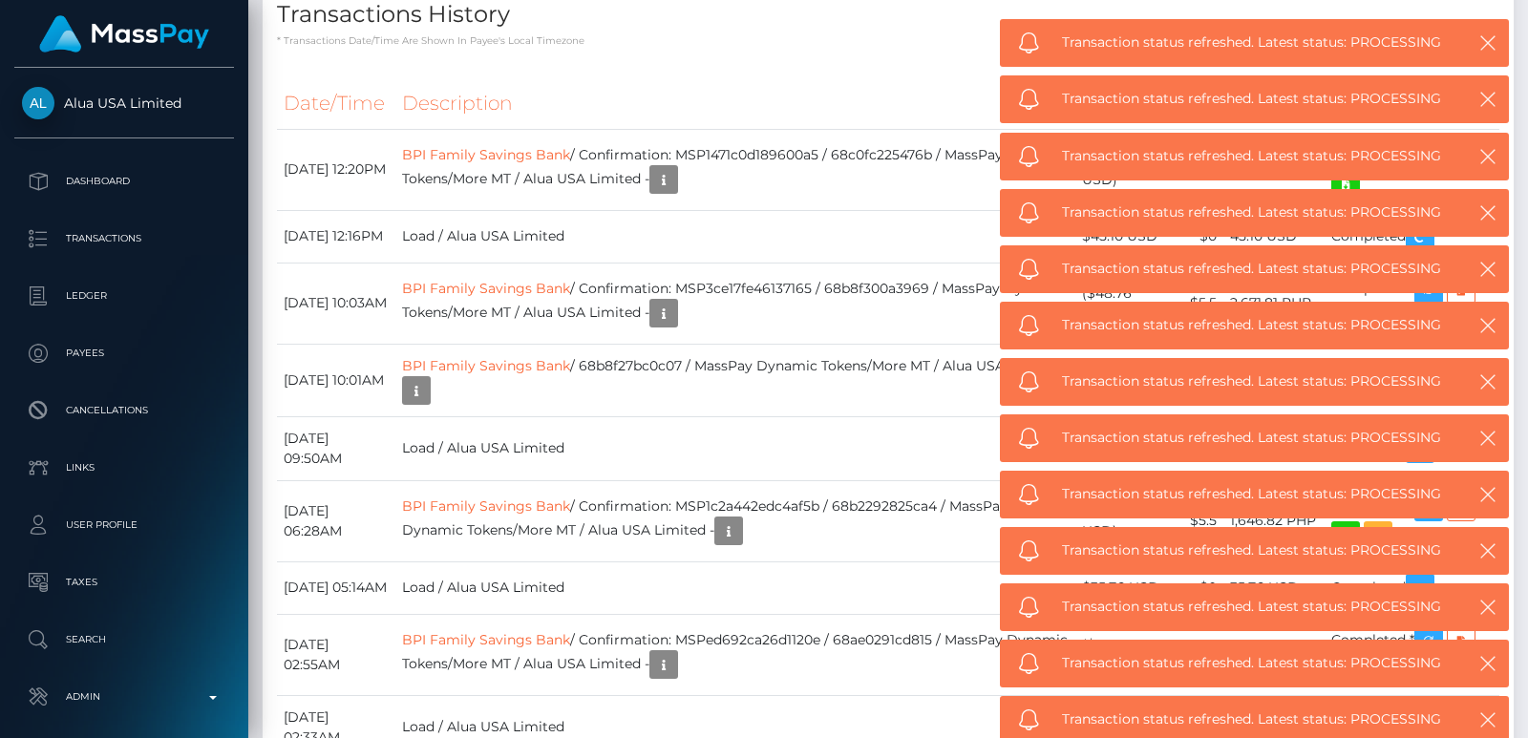
scroll to position [335, 0]
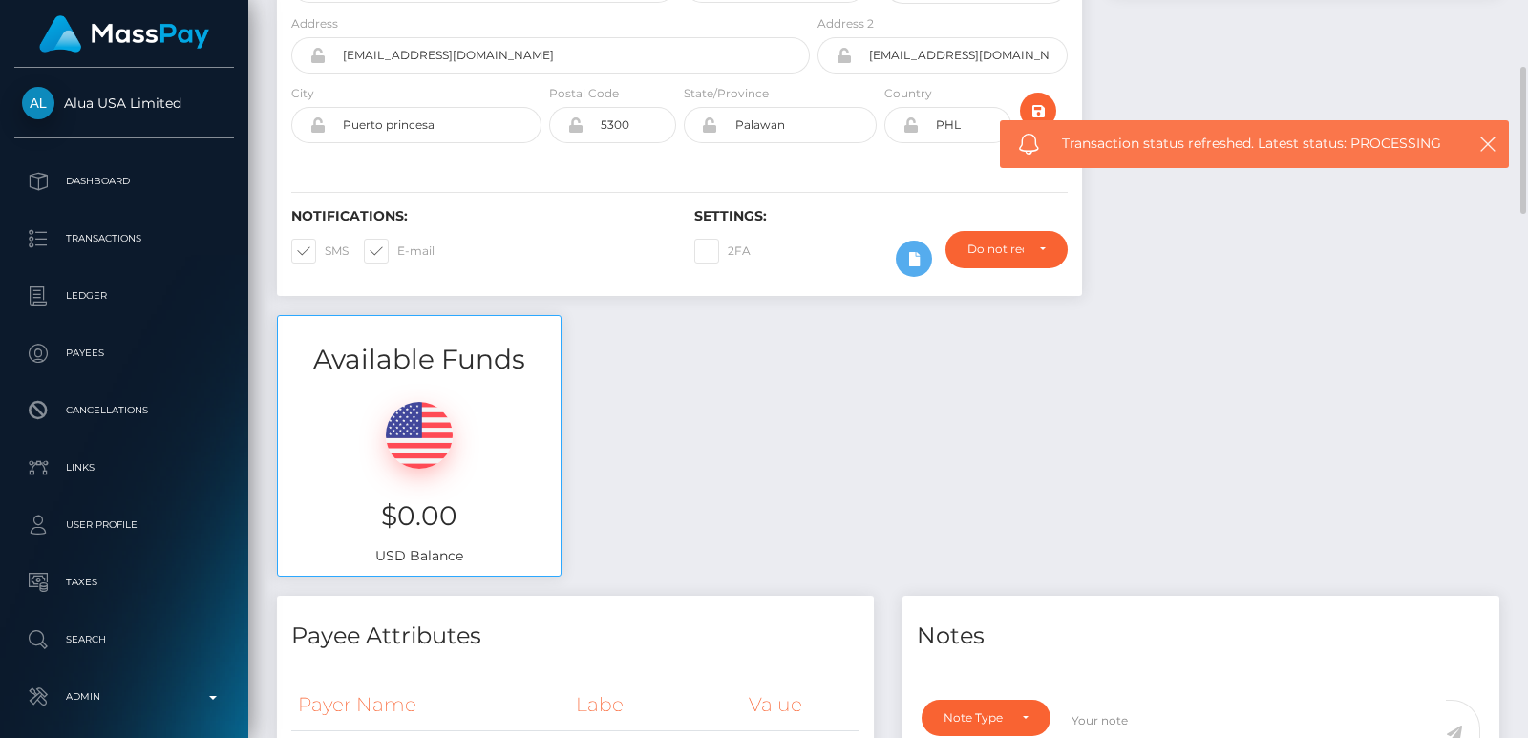
drag, startPoint x: 1523, startPoint y: 72, endPoint x: 1133, endPoint y: 419, distance: 522.3
click at [1133, 419] on div "Available Funds $0.00 USD Balance" at bounding box center [888, 455] width 1251 height 281
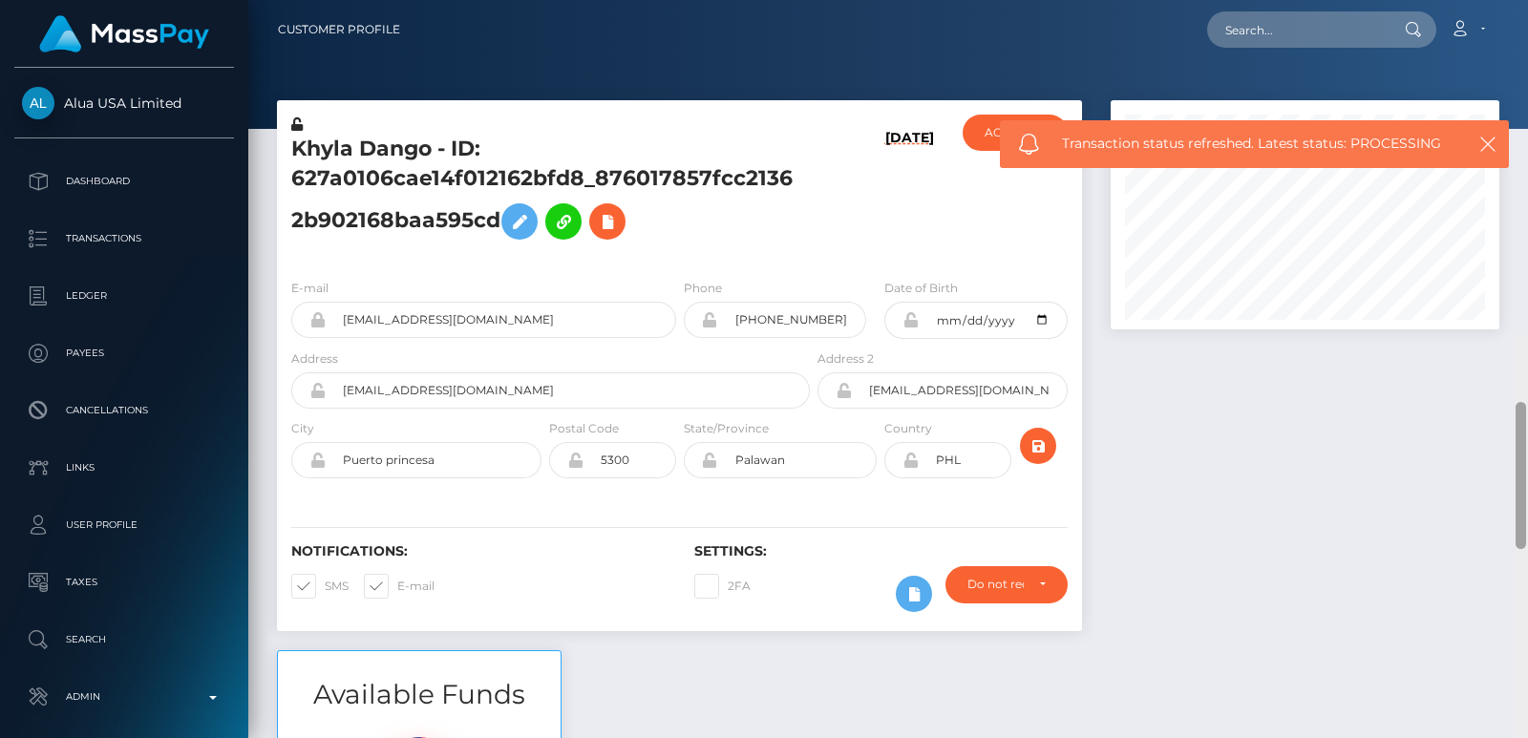
click at [1524, 18] on div "Customer Profile Loading... Loading..." at bounding box center [888, 369] width 1280 height 738
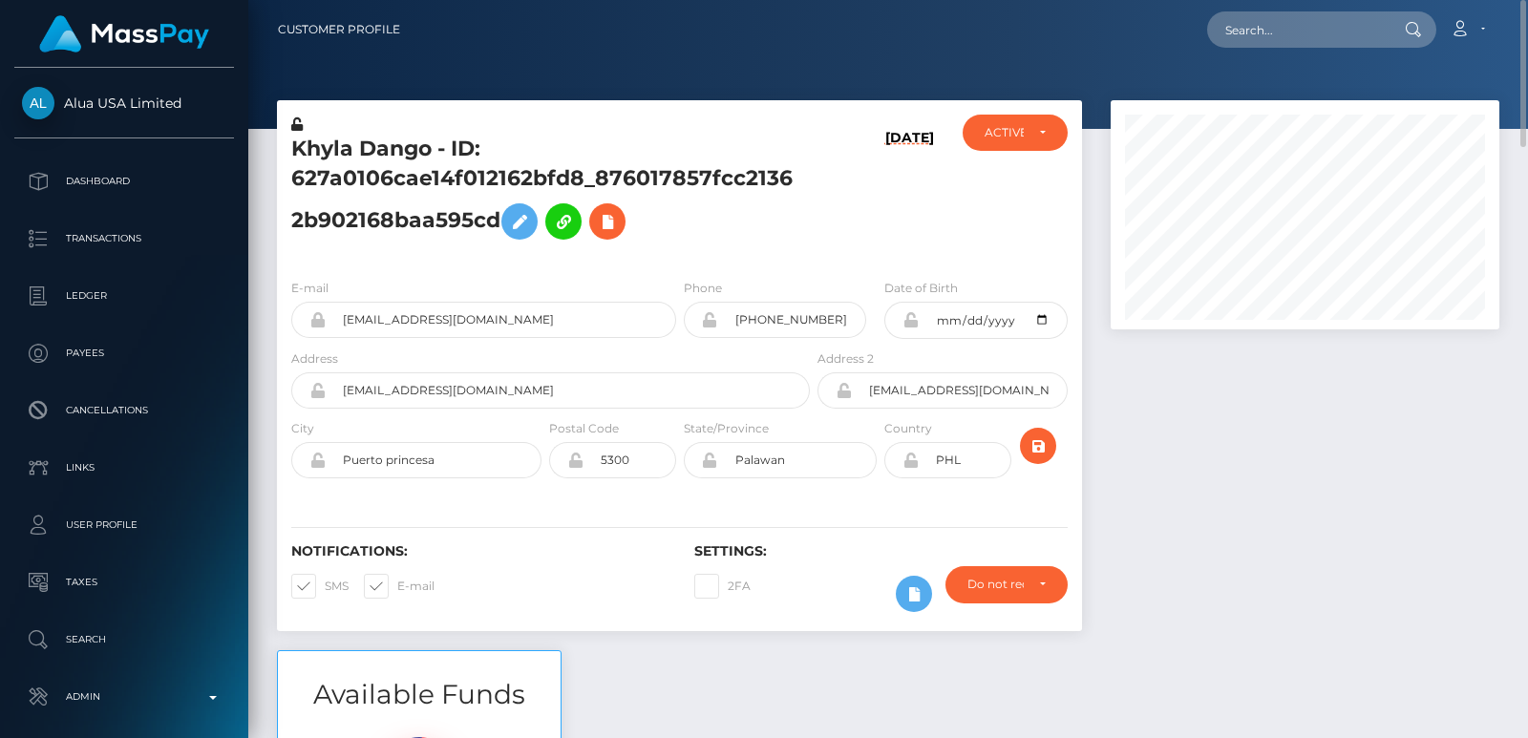
click at [329, 132] on div "Khyla Dango - ID: 627a0106cae14f012162bfd8_876017857fcc21362b902168baa595cd" at bounding box center [545, 189] width 537 height 149
click at [321, 139] on h5 "Khyla Dango - ID: 627a0106cae14f012162bfd8_876017857fcc21362b902168baa595cd" at bounding box center [545, 192] width 508 height 115
copy h5 "Khyla"
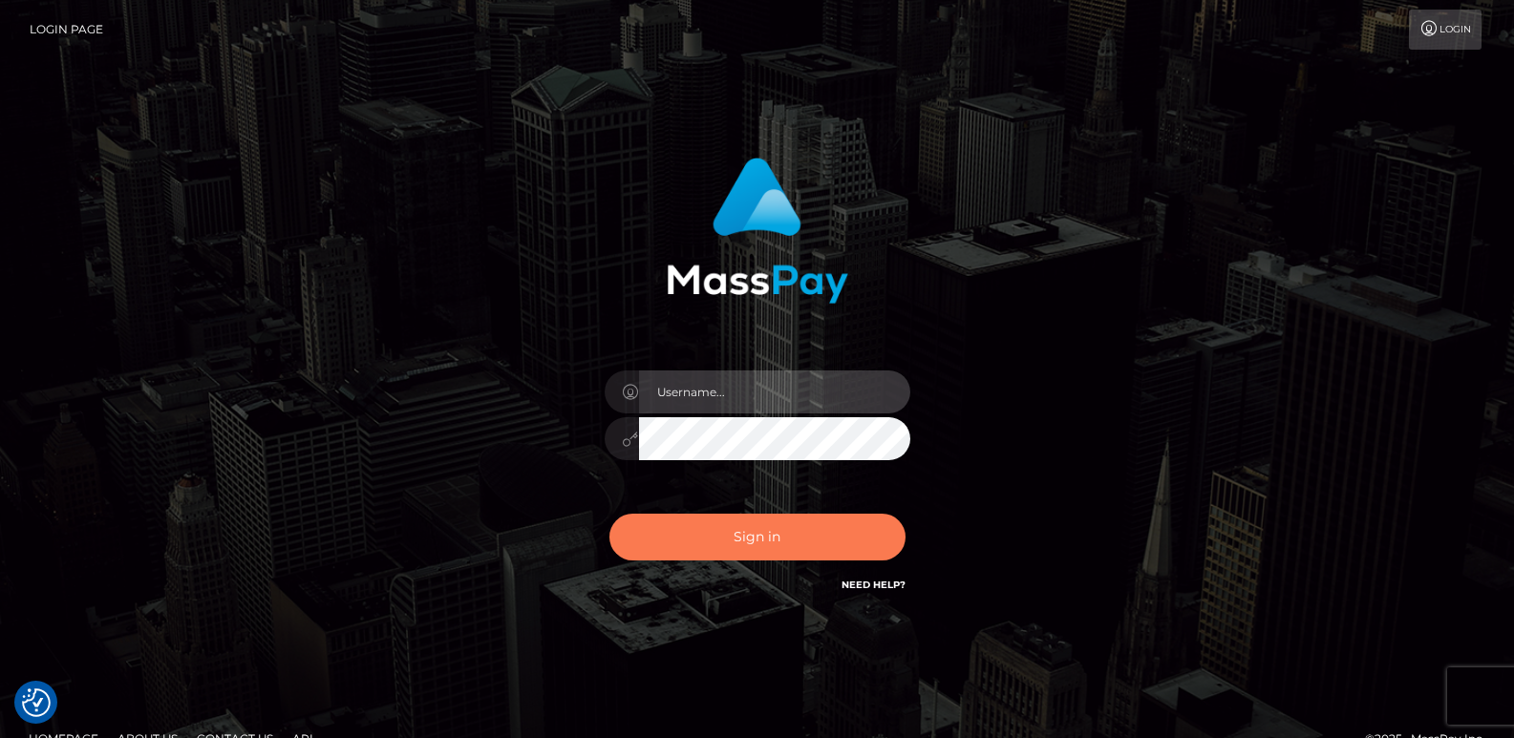
type input "ts2.es"
click at [735, 546] on button "Sign in" at bounding box center [757, 537] width 296 height 47
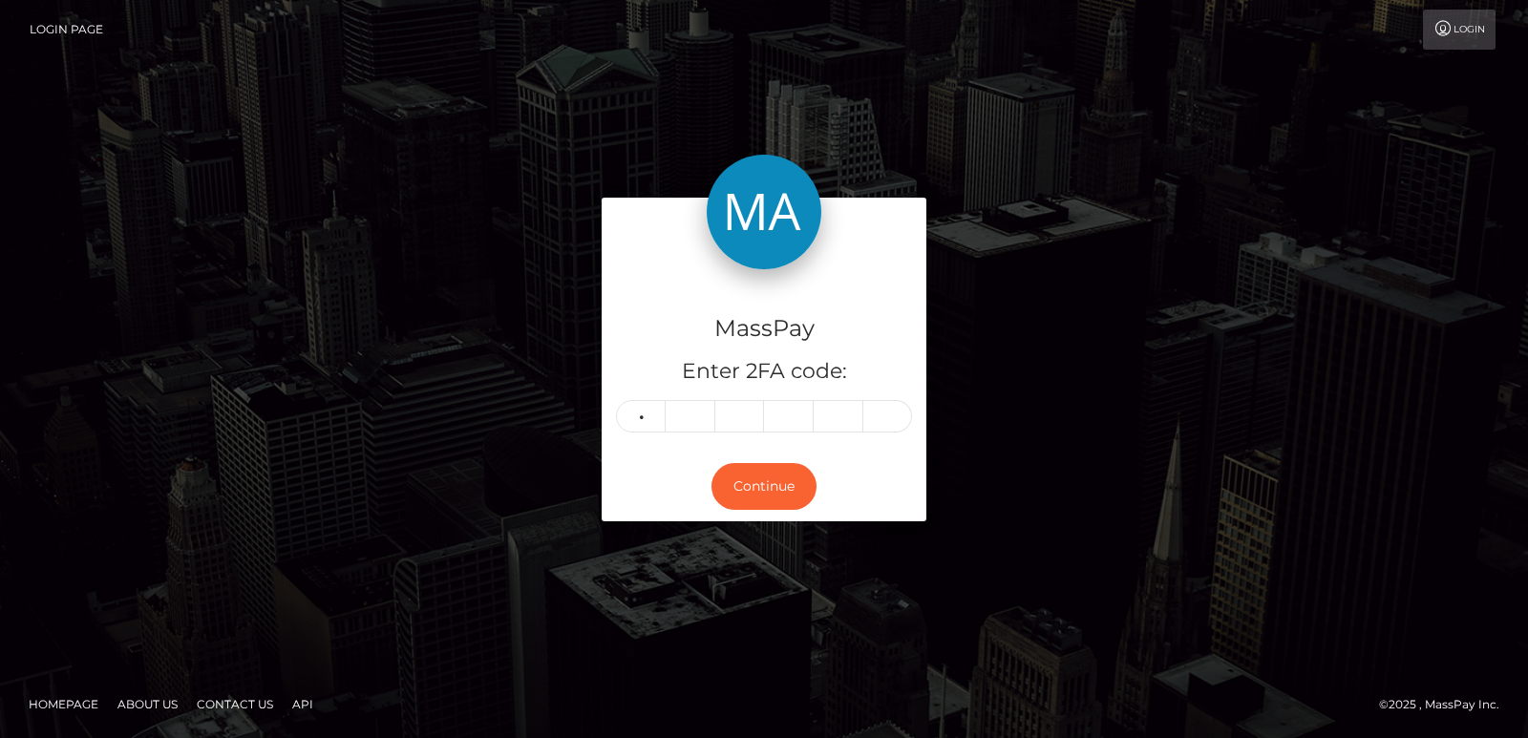
type input "6"
type input "7"
type input "4"
type input "6"
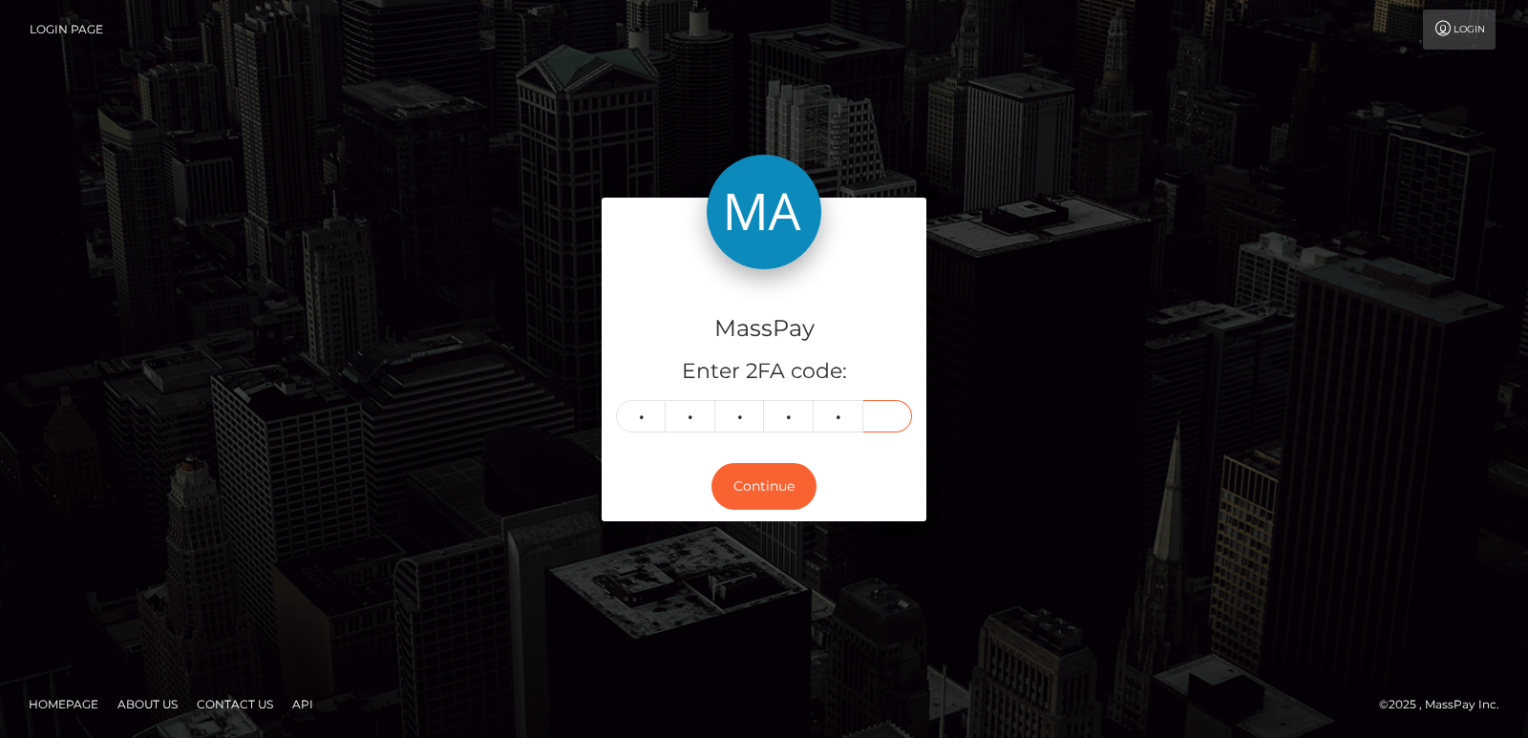
type input "6"
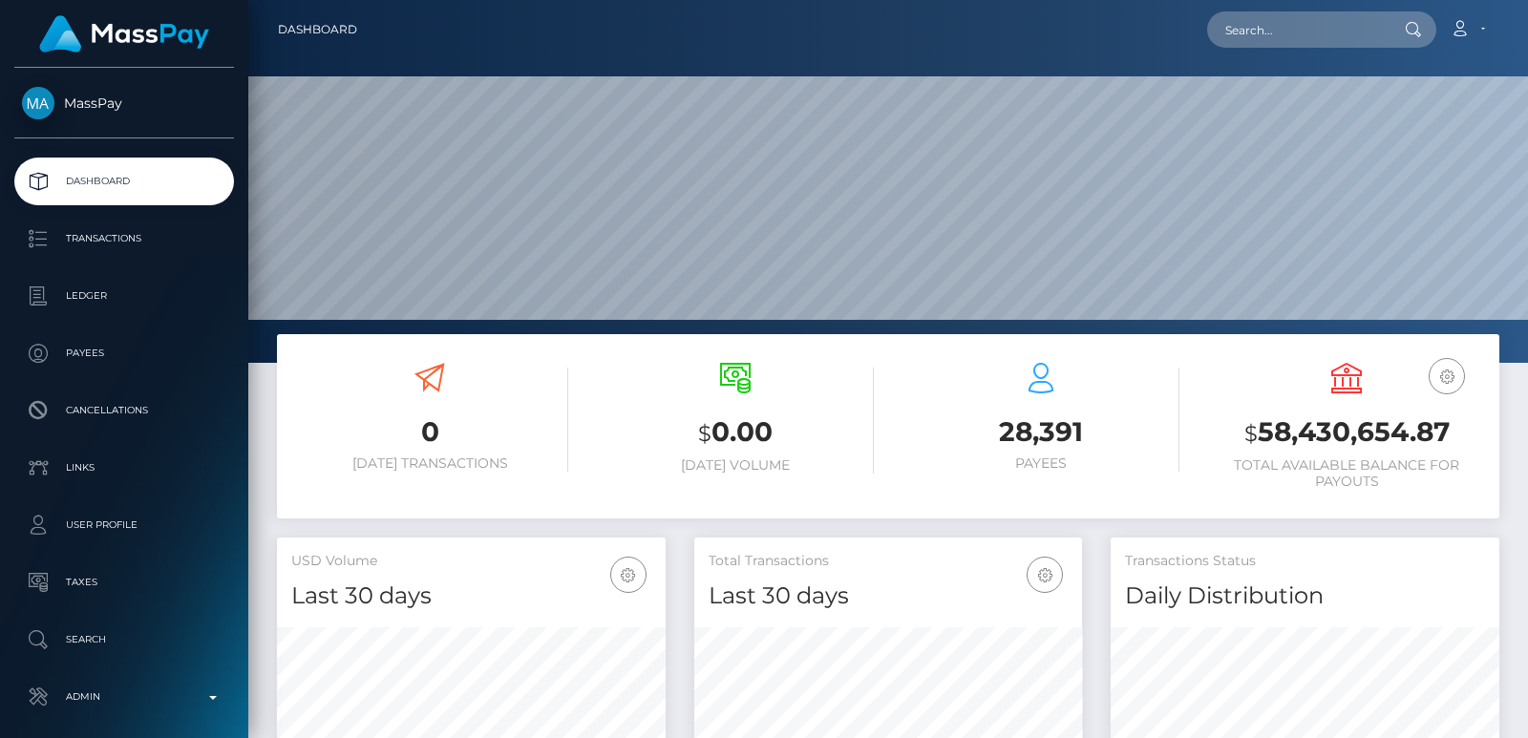
scroll to position [339, 388]
click at [1237, 40] on input "text" at bounding box center [1297, 29] width 180 height 36
paste input "[EMAIL_ADDRESS][DOMAIN_NAME]"
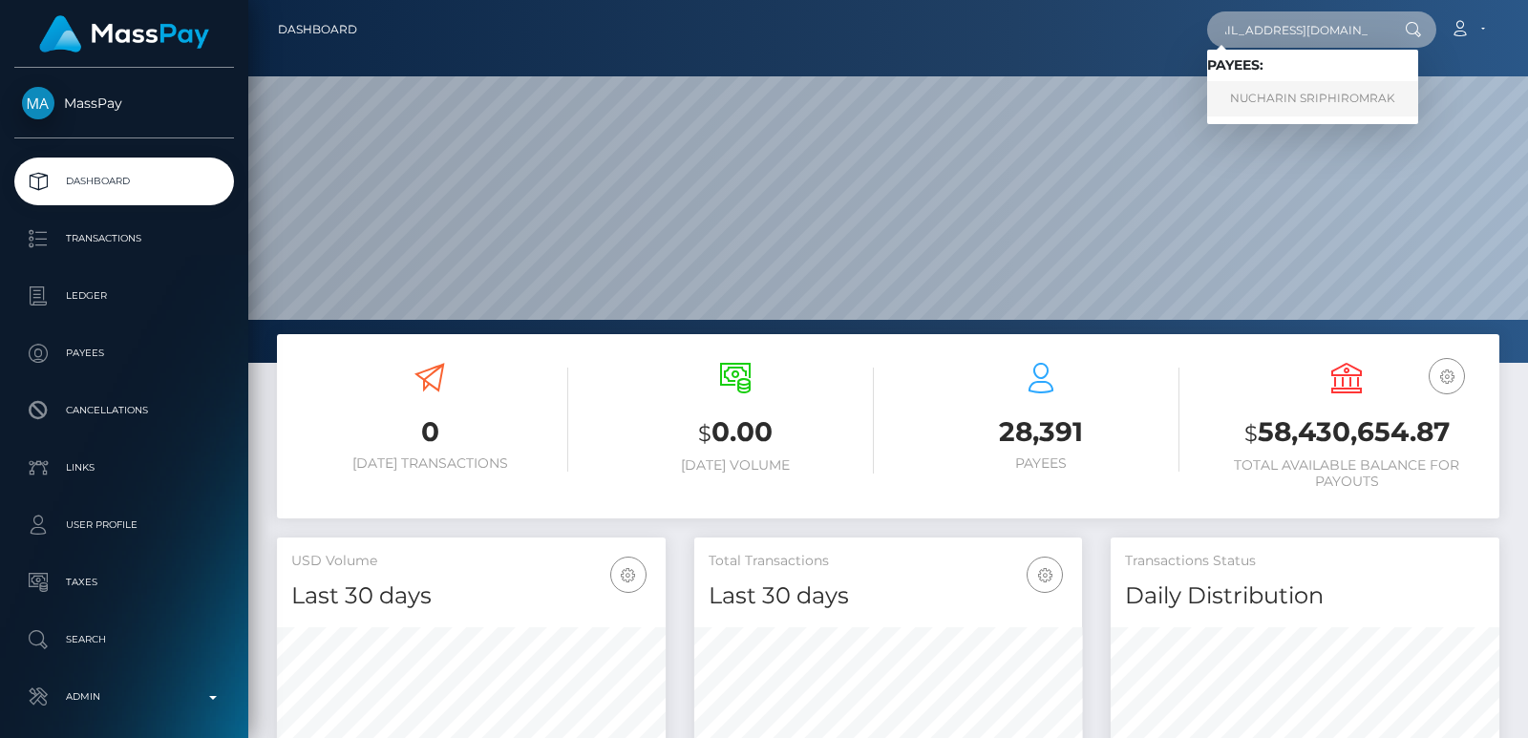
type input "[EMAIL_ADDRESS][DOMAIN_NAME]"
click at [1275, 97] on link "NUCHARIN SRIPHIROMRAK" at bounding box center [1312, 98] width 211 height 35
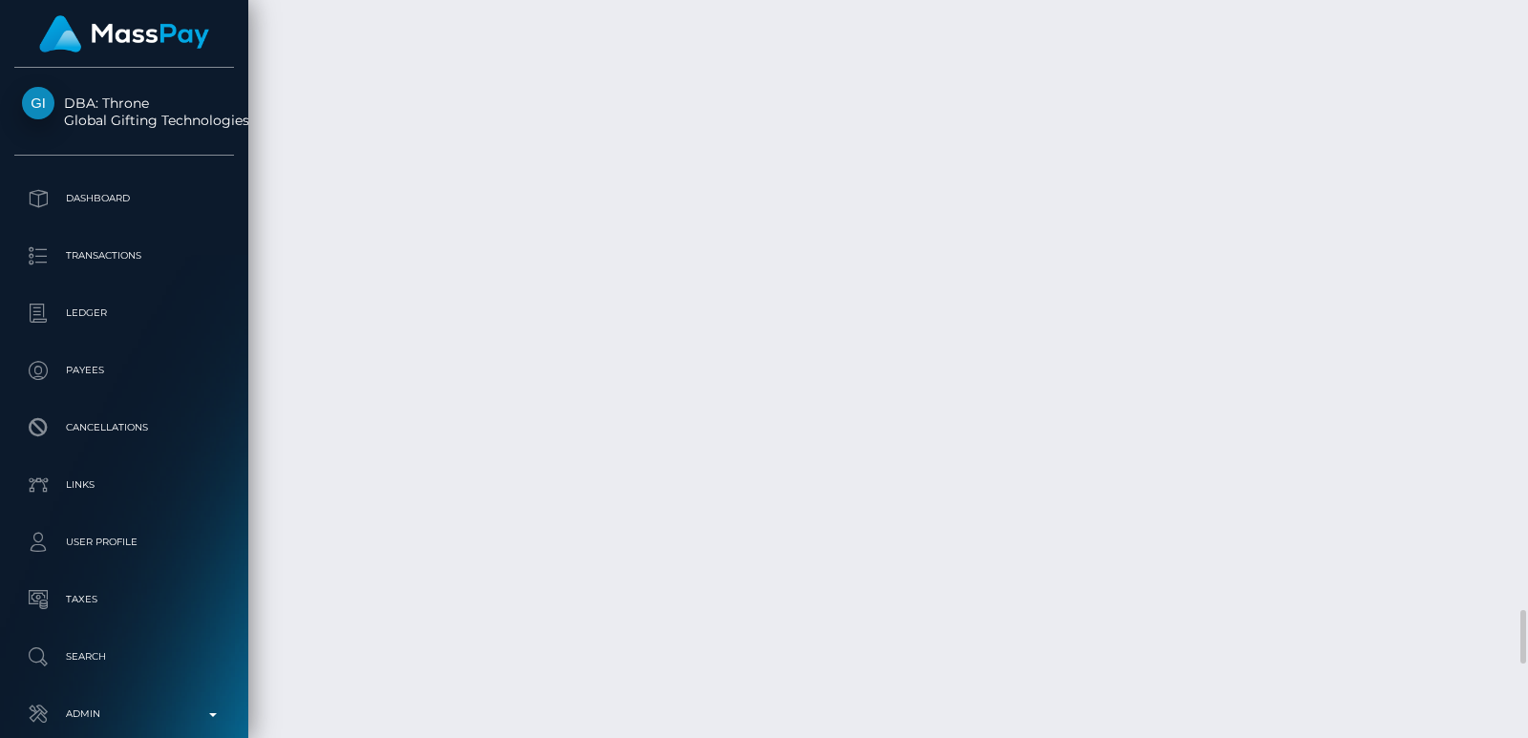
scroll to position [8539, 0]
